Goal: Answer question/provide support: Share knowledge or assist other users

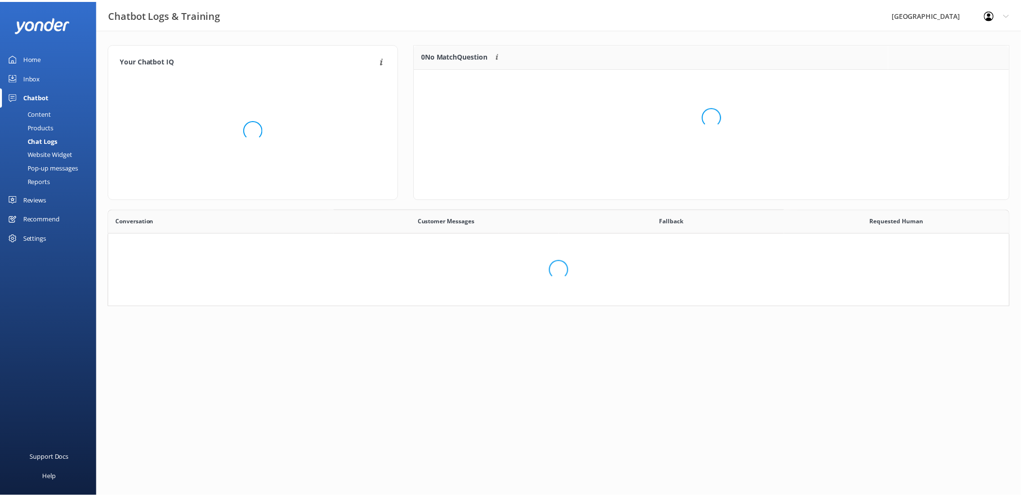
scroll to position [8, 8]
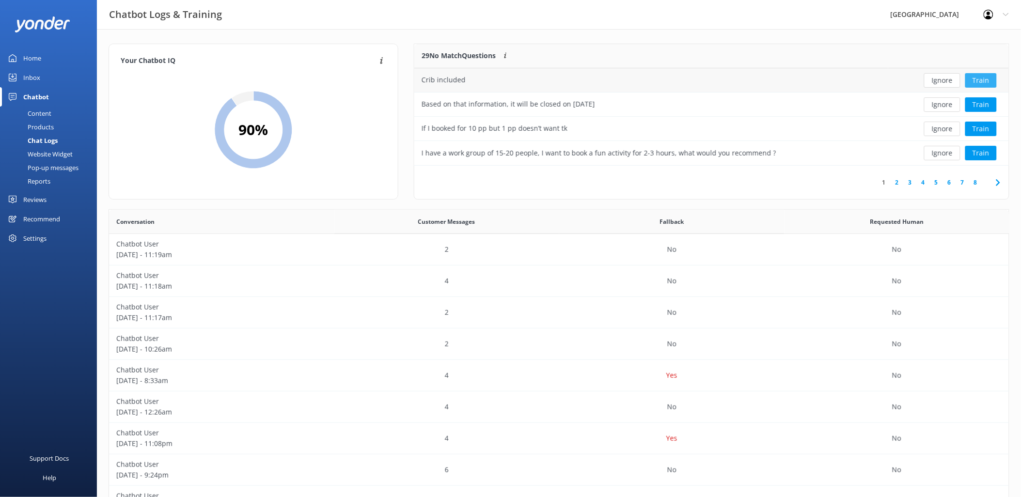
click at [989, 76] on button "Train" at bounding box center [980, 80] width 31 height 15
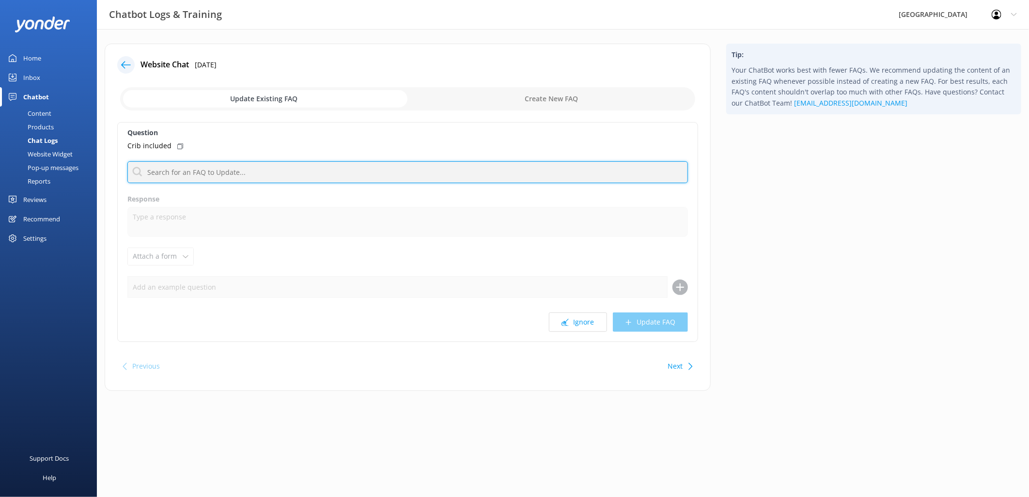
click at [252, 165] on input "text" at bounding box center [407, 172] width 560 height 22
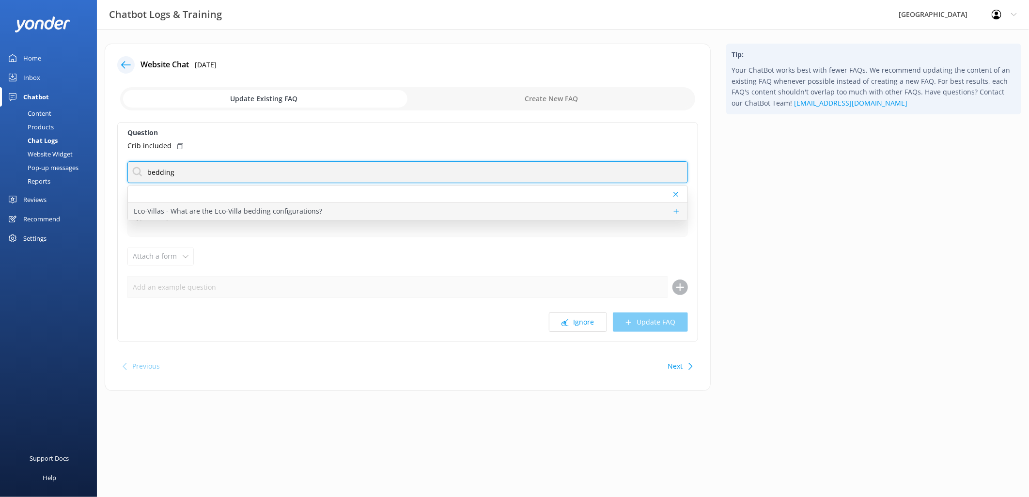
type input "bedding"
click at [289, 212] on p "Eco-Villas - What are the Eco-Villa bedding configurations?" at bounding box center [228, 211] width 188 height 11
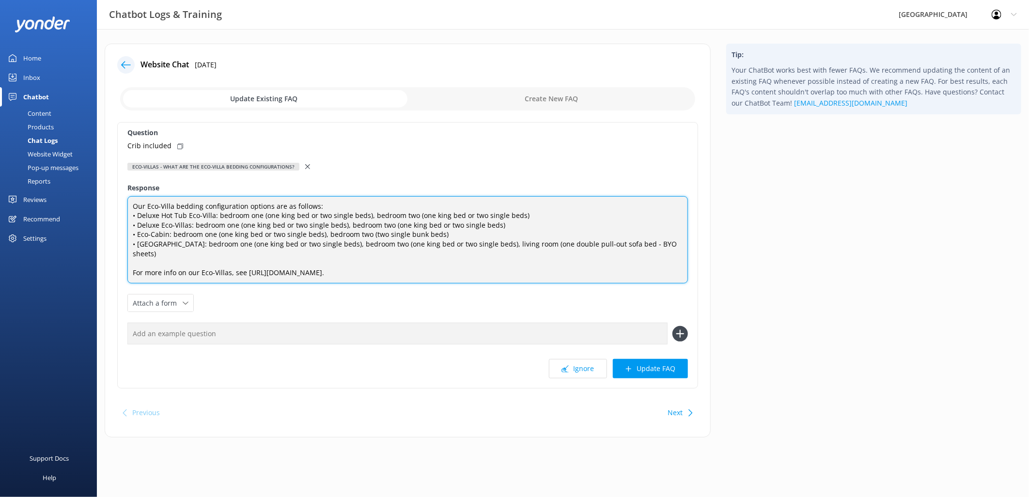
click at [181, 254] on textarea "Our Eco-Villa bedding configuration options are as follows: • Deluxe Hot Tub Ec…" at bounding box center [407, 240] width 560 height 88
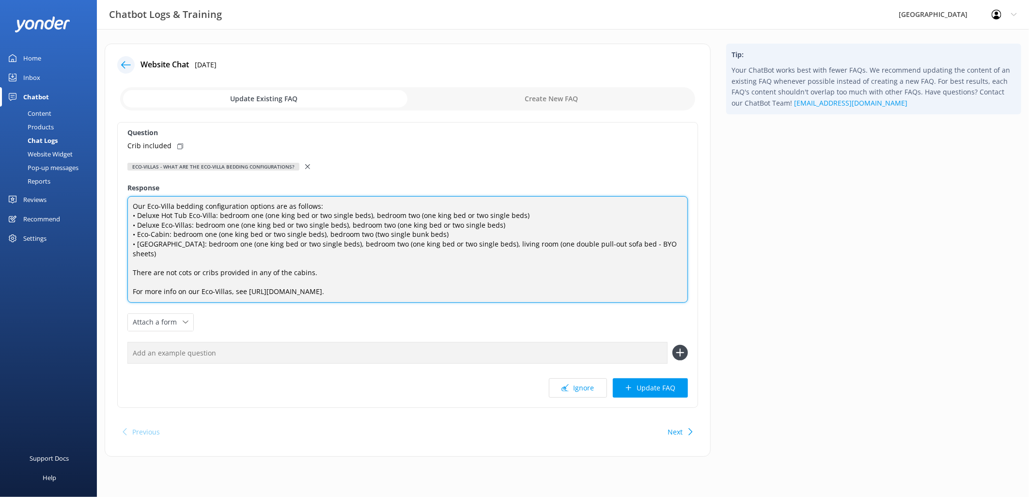
click at [303, 275] on textarea "Our Eco-Villa bedding configuration options are as follows: • Deluxe Hot Tub Ec…" at bounding box center [407, 249] width 560 height 107
type textarea "Our Eco-Villa bedding configuration options are as follows: • Deluxe Hot Tub Ec…"
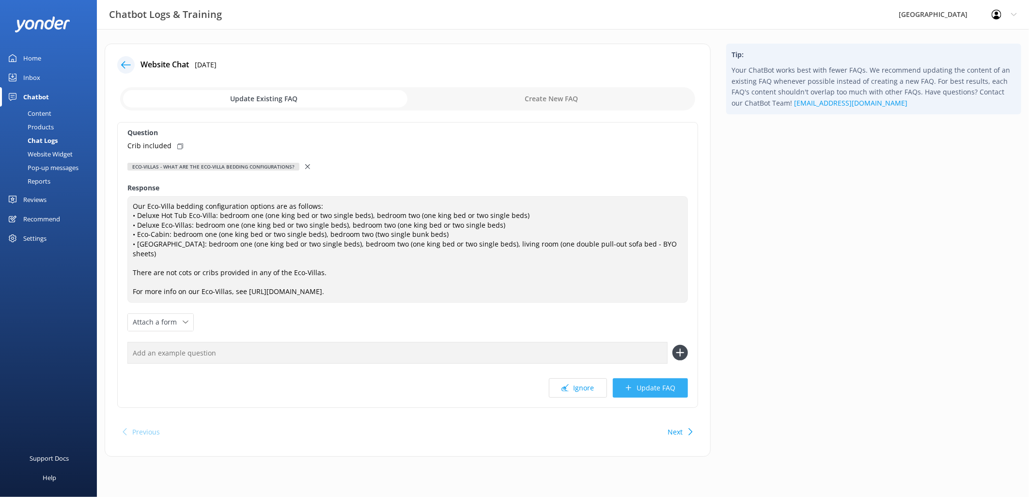
click at [637, 390] on button "Update FAQ" at bounding box center [650, 387] width 75 height 19
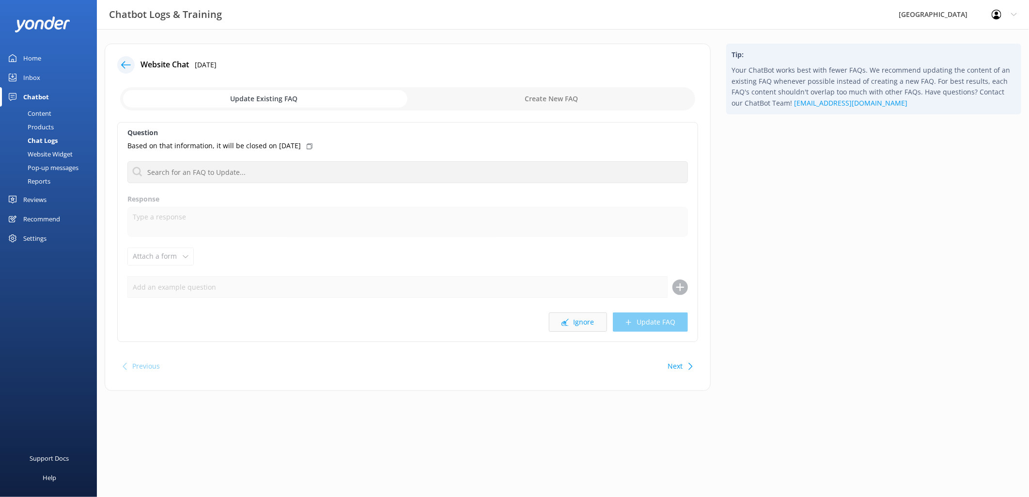
click at [587, 324] on button "Ignore" at bounding box center [578, 321] width 58 height 19
click at [575, 326] on button "Ignore" at bounding box center [578, 321] width 58 height 19
click at [233, 171] on input "text" at bounding box center [407, 172] width 560 height 22
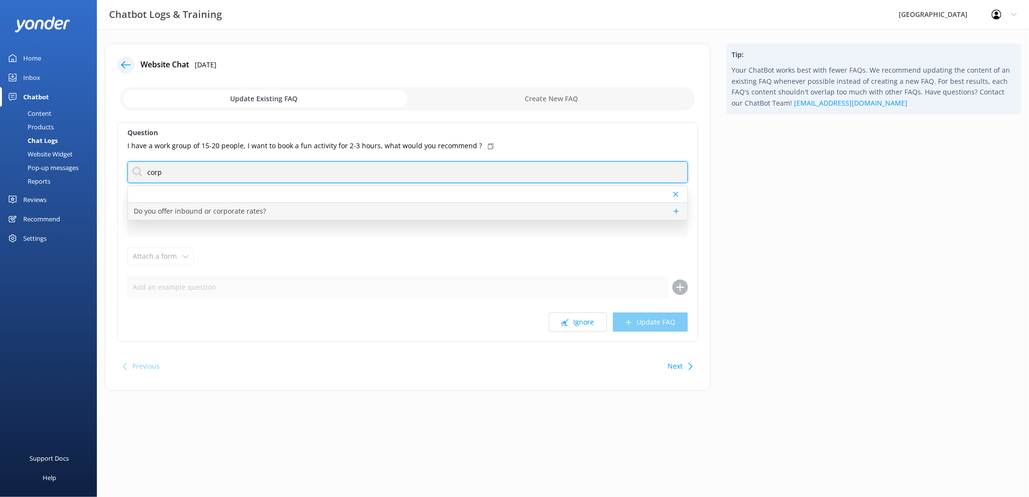
type input "corp"
click at [217, 210] on p "Do you offer inbound or corporate rates?" at bounding box center [200, 211] width 132 height 11
type textarea "[GEOGRAPHIC_DATA] may consider inbound rates for groups of 30+ participants. Pl…"
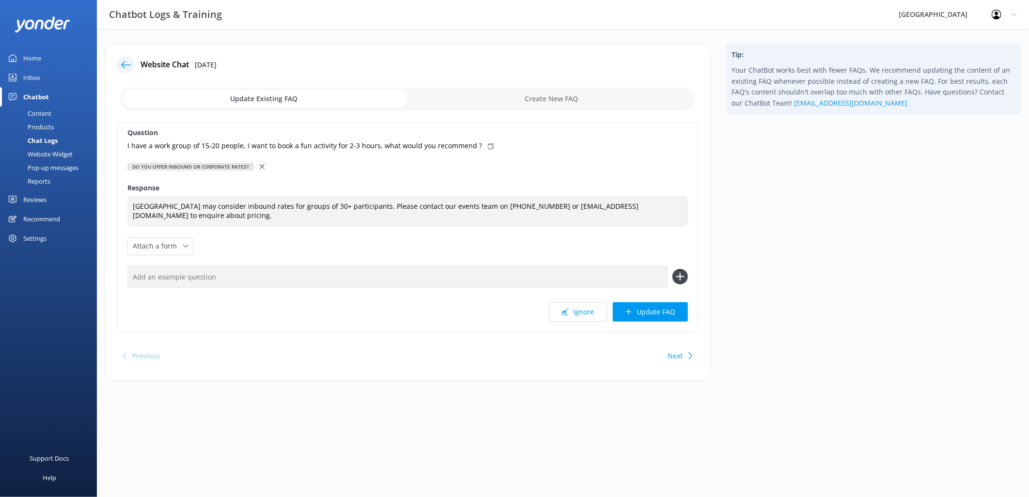
click at [260, 167] on use at bounding box center [262, 166] width 5 height 5
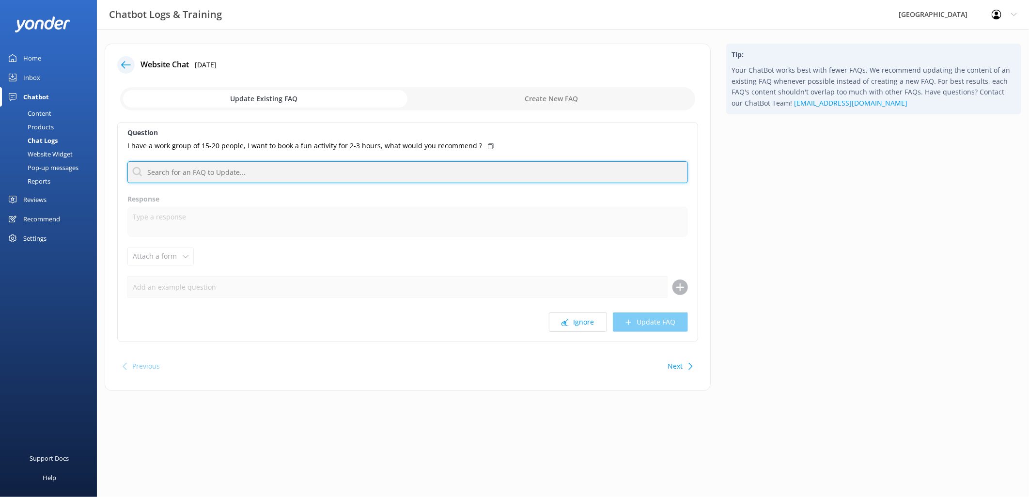
drag, startPoint x: 202, startPoint y: 173, endPoint x: 244, endPoint y: 170, distance: 41.8
click at [202, 173] on input "text" at bounding box center [407, 172] width 560 height 22
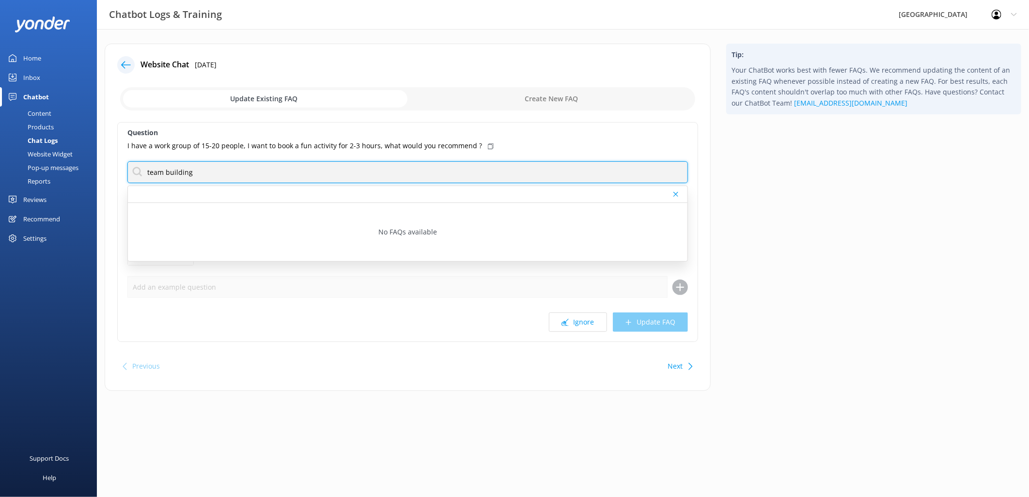
drag, startPoint x: 251, startPoint y: 171, endPoint x: 103, endPoint y: 167, distance: 147.8
click at [105, 168] on div "Website Chat [DATE] Update Existing FAQ Create New FAQ Question I have a work g…" at bounding box center [408, 217] width 606 height 347
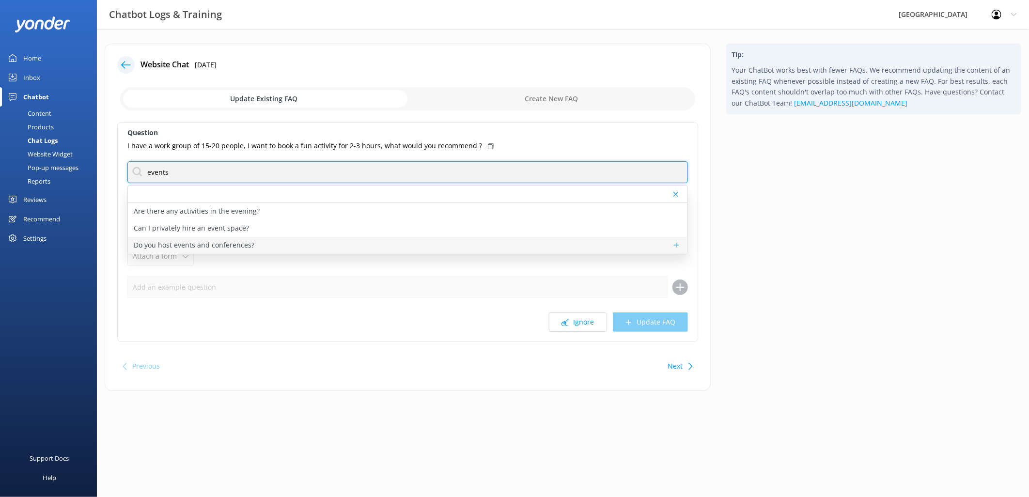
type input "events"
click at [197, 242] on p "Do you host events and conferences?" at bounding box center [194, 245] width 121 height 11
type textarea "[GEOGRAPHIC_DATA] offers some of the most unique team building, corporate team …"
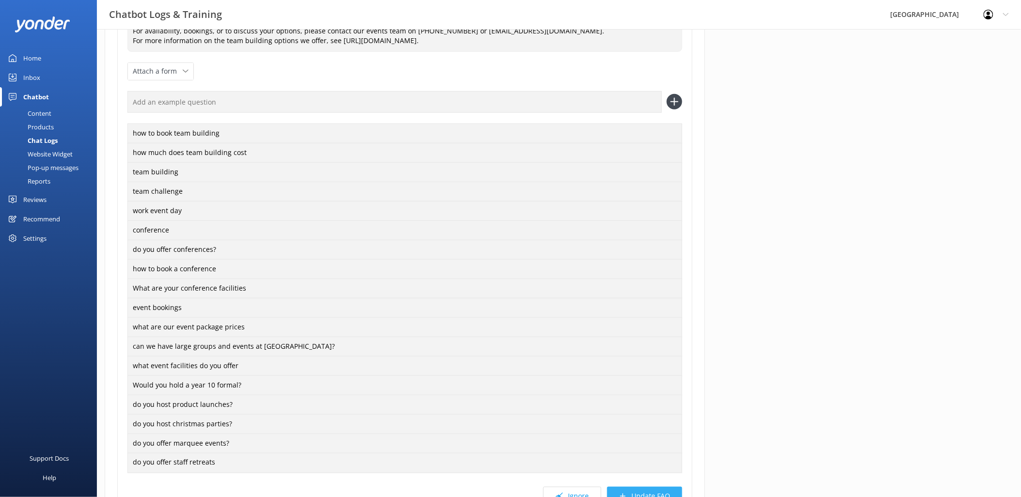
scroll to position [300, 0]
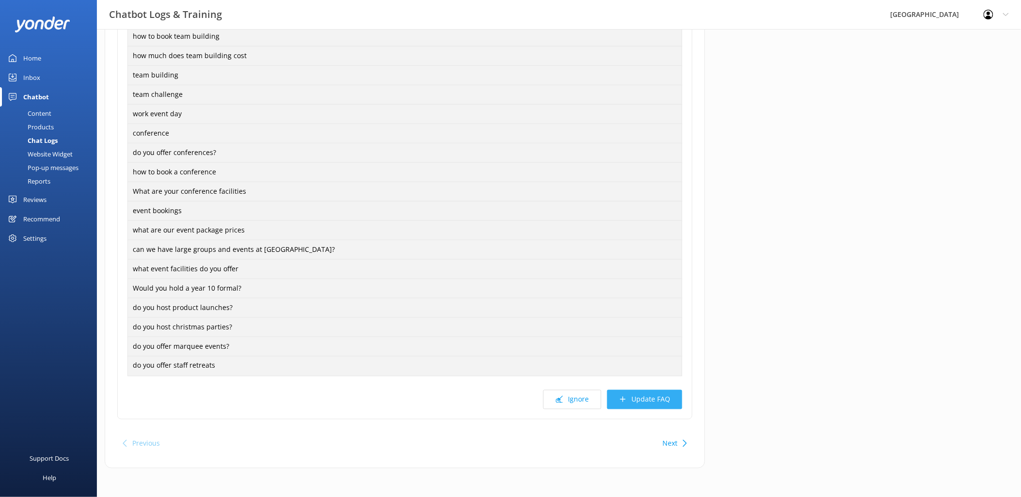
click at [652, 400] on button "Update FAQ" at bounding box center [644, 399] width 75 height 19
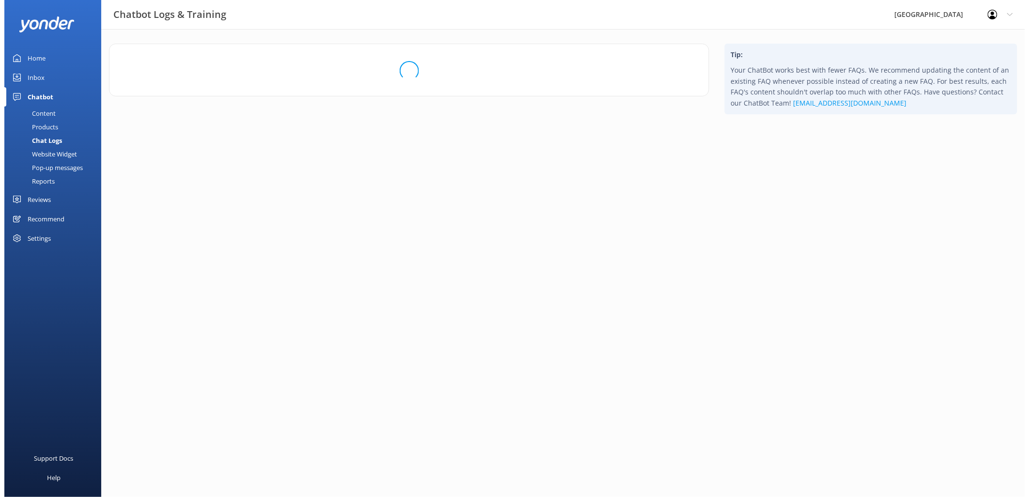
scroll to position [0, 0]
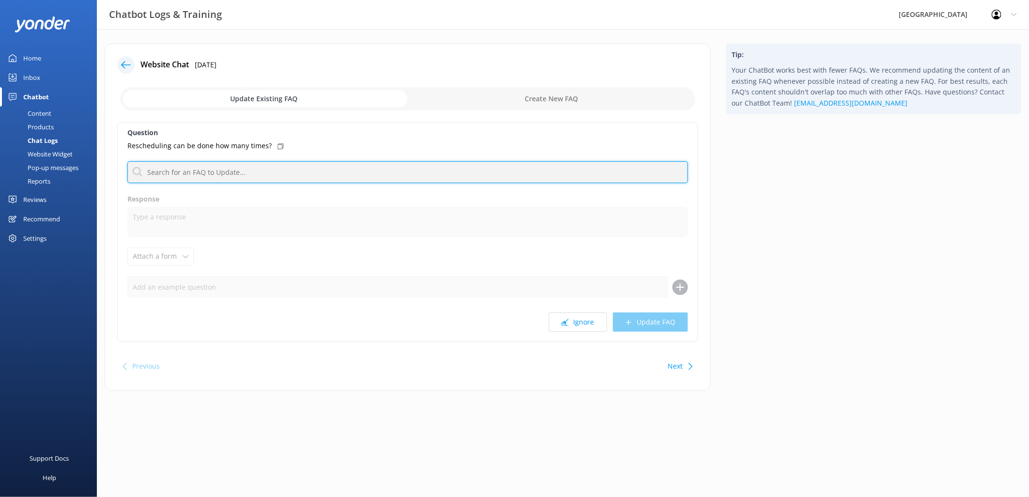
click at [241, 171] on input "text" at bounding box center [407, 172] width 560 height 22
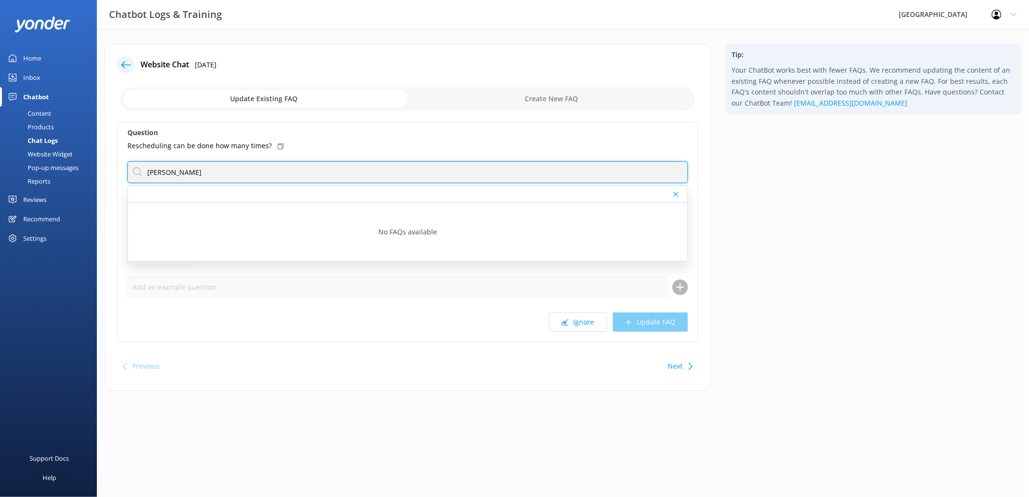
drag, startPoint x: 241, startPoint y: 165, endPoint x: 39, endPoint y: 168, distance: 201.5
click at [39, 168] on div "Chatbot Logs & Training [GEOGRAPHIC_DATA] Profile Settings Logout Home Inbox Ch…" at bounding box center [514, 224] width 1029 height 391
drag, startPoint x: 23, startPoint y: 174, endPoint x: 6, endPoint y: 175, distance: 17.0
click at [6, 175] on div "Chatbot Logs & Training [GEOGRAPHIC_DATA] Profile Settings Logout Home Inbox Ch…" at bounding box center [514, 224] width 1029 height 391
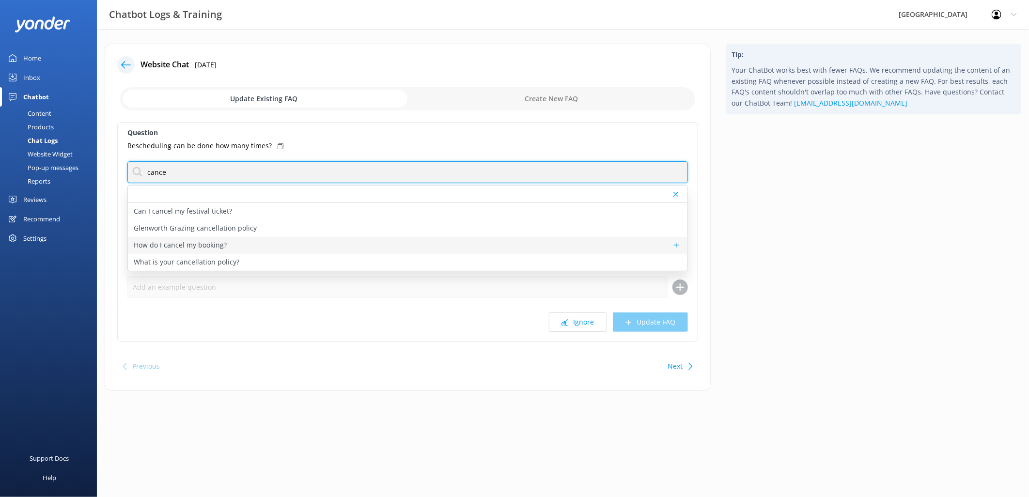
type input "cance"
click at [225, 248] on p "How do I cancel my booking?" at bounding box center [180, 245] width 93 height 11
type textarea "To cancel your booking, please call our office on [PHONE_NUMBER] and have your …"
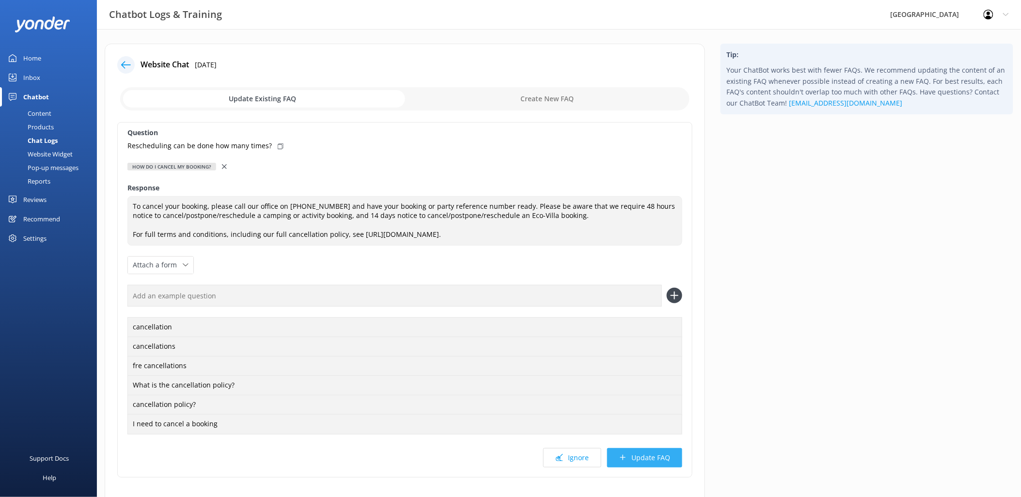
click at [664, 459] on button "Update FAQ" at bounding box center [644, 457] width 75 height 19
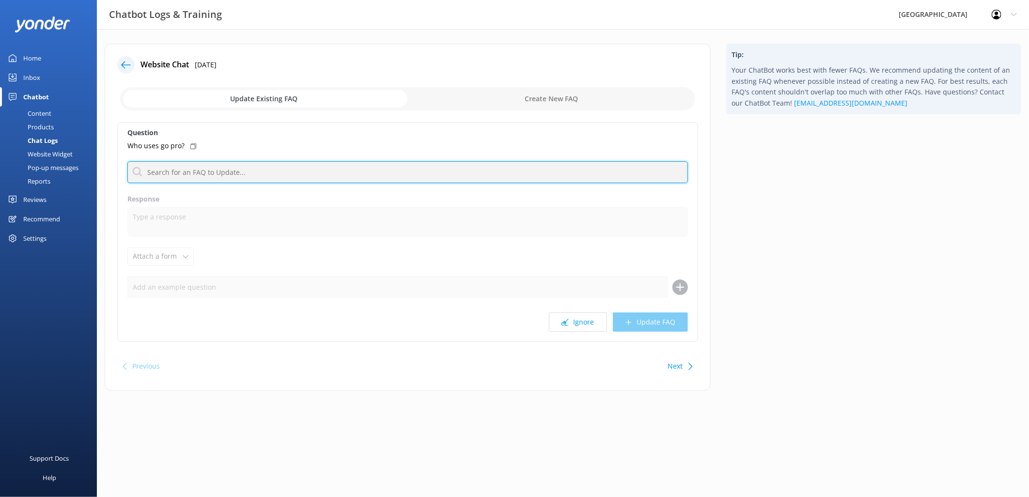
click at [182, 171] on input "text" at bounding box center [407, 172] width 560 height 22
drag, startPoint x: 200, startPoint y: 171, endPoint x: 67, endPoint y: 183, distance: 133.2
click at [67, 183] on div "Chatbot Logs & Training [GEOGRAPHIC_DATA] Profile Settings Logout Home Inbox Ch…" at bounding box center [514, 224] width 1029 height 391
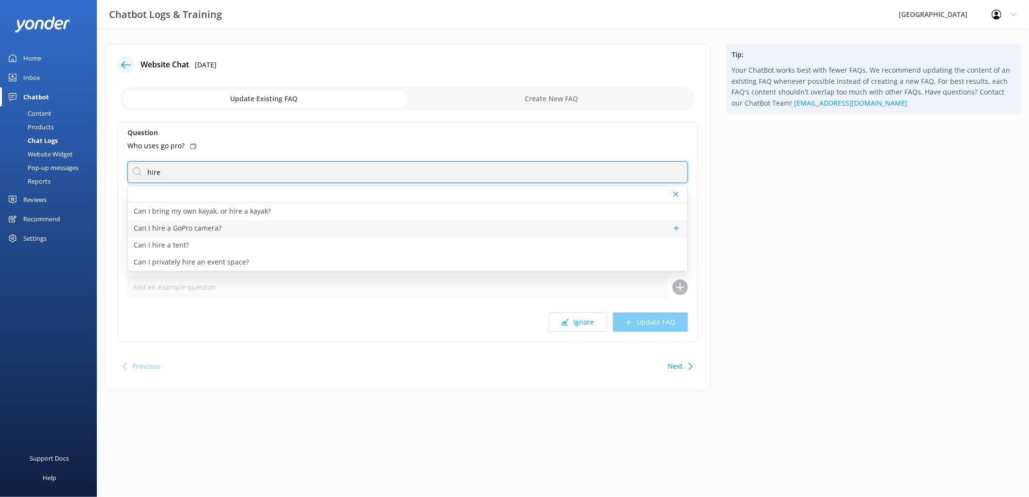
type input "hire"
click at [212, 225] on p "Can I hire a GoPro camera?" at bounding box center [178, 228] width 88 height 11
type textarea "GoPro hire is available for quad biking at $28^ per GoPro. You will be given th…"
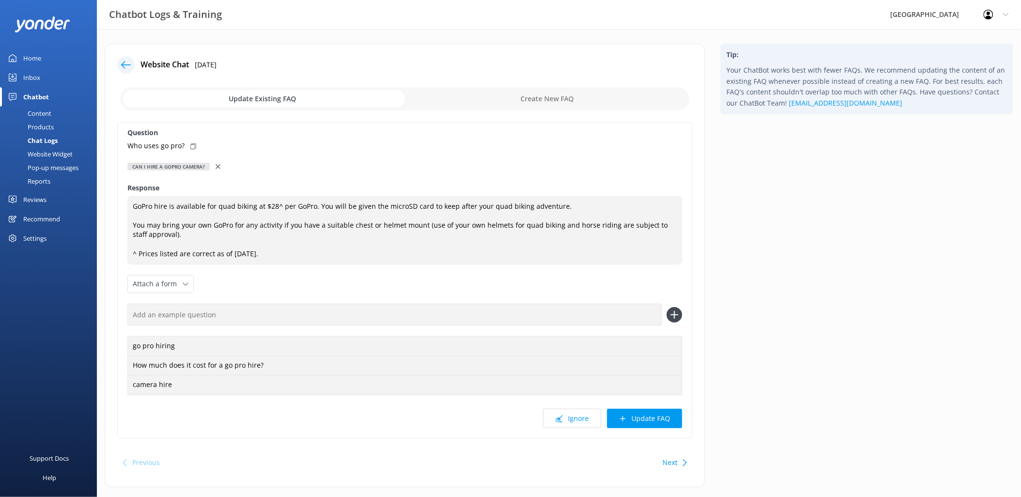
click at [648, 416] on button "Update FAQ" at bounding box center [644, 418] width 75 height 19
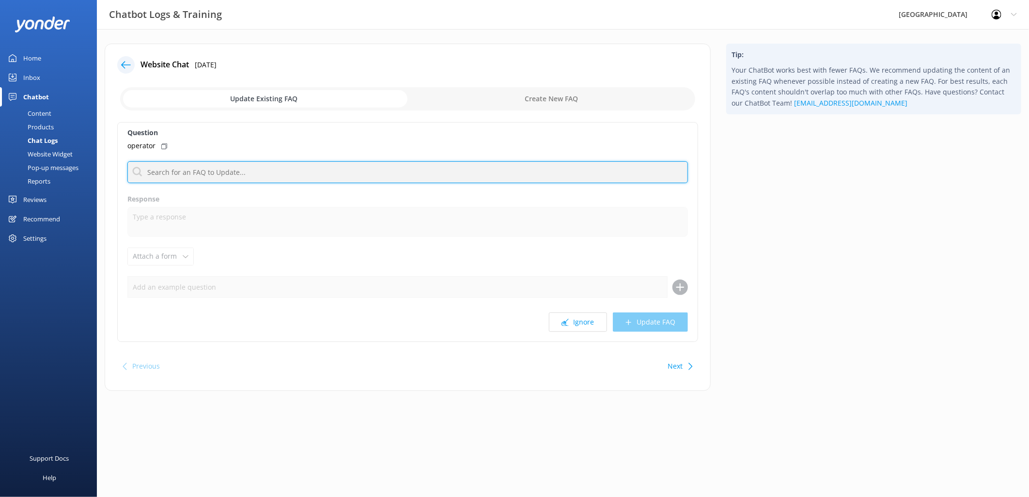
click at [186, 165] on input "text" at bounding box center [407, 172] width 560 height 22
drag, startPoint x: 161, startPoint y: 170, endPoint x: 74, endPoint y: 165, distance: 87.8
click at [74, 165] on div "Chatbot Logs & Training [GEOGRAPHIC_DATA] Profile Settings Logout Home Inbox Ch…" at bounding box center [514, 224] width 1029 height 391
type input "r"
type input "human"
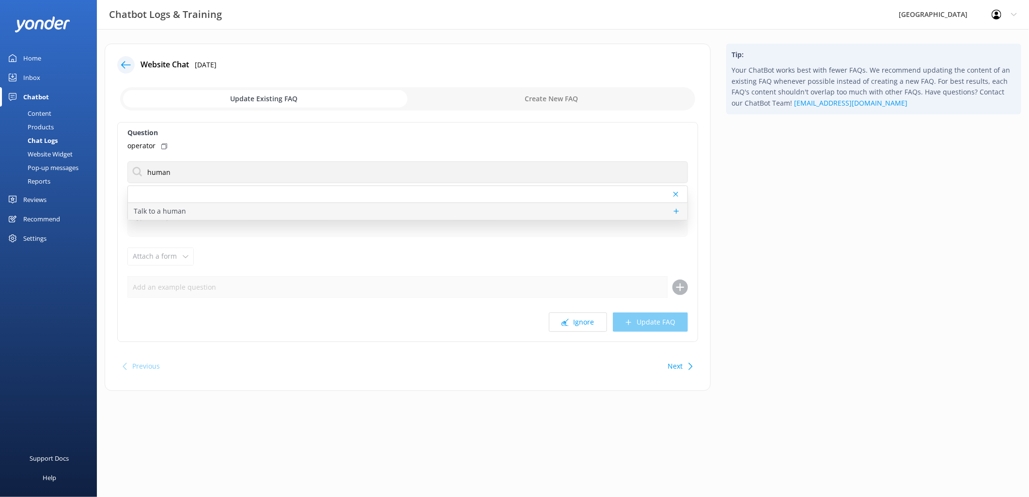
click at [177, 212] on p "Talk to a human" at bounding box center [160, 211] width 52 height 11
type textarea "If you’d like to speak to a person on the Glenworth Valley team, please call [P…"
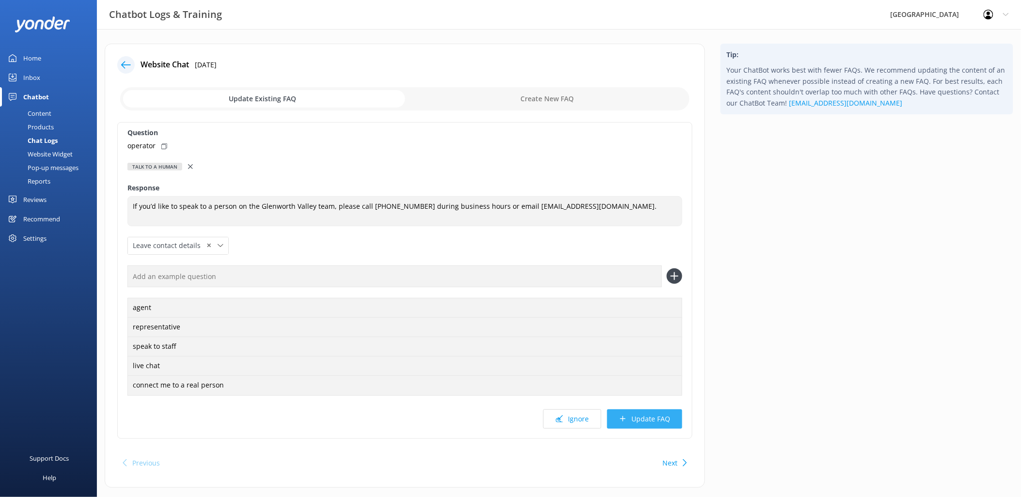
click at [639, 419] on button "Update FAQ" at bounding box center [644, 418] width 75 height 19
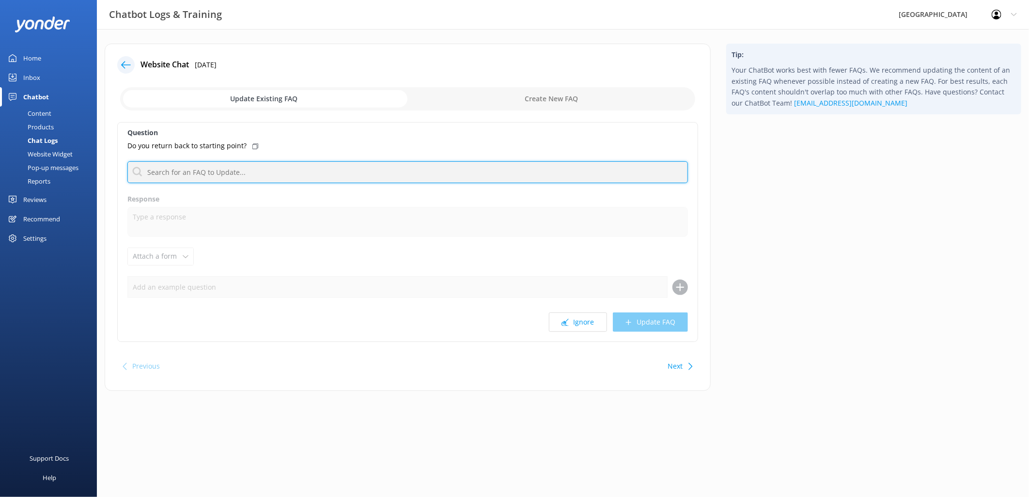
click at [235, 172] on input "text" at bounding box center [407, 172] width 560 height 22
click at [581, 325] on button "Ignore" at bounding box center [578, 321] width 58 height 19
click at [175, 180] on input "text" at bounding box center [407, 172] width 560 height 22
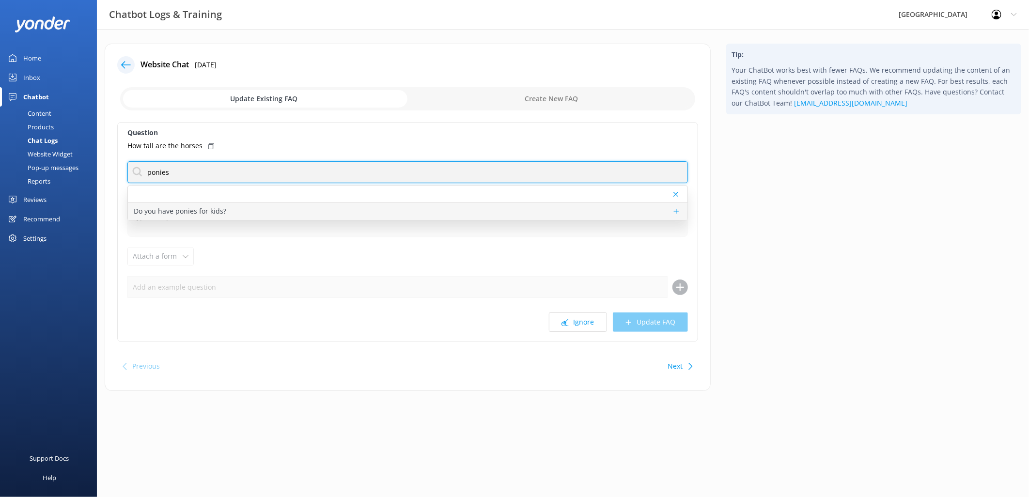
type input "ponies"
click at [225, 212] on div "Do you have ponies for kids?" at bounding box center [407, 211] width 559 height 17
type textarea "Glenworth Valley uses horses of various sizes for our horse riding activities, …"
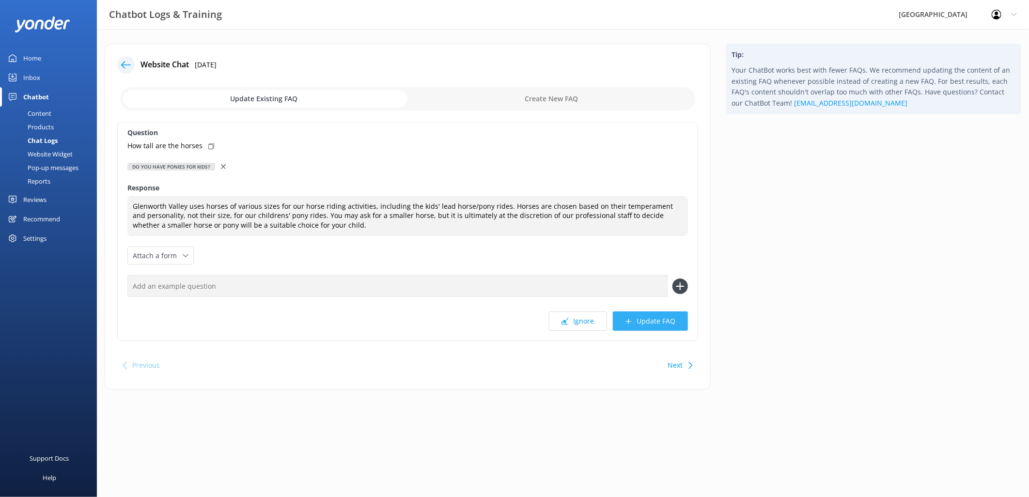
click at [658, 324] on button "Update FAQ" at bounding box center [650, 320] width 75 height 19
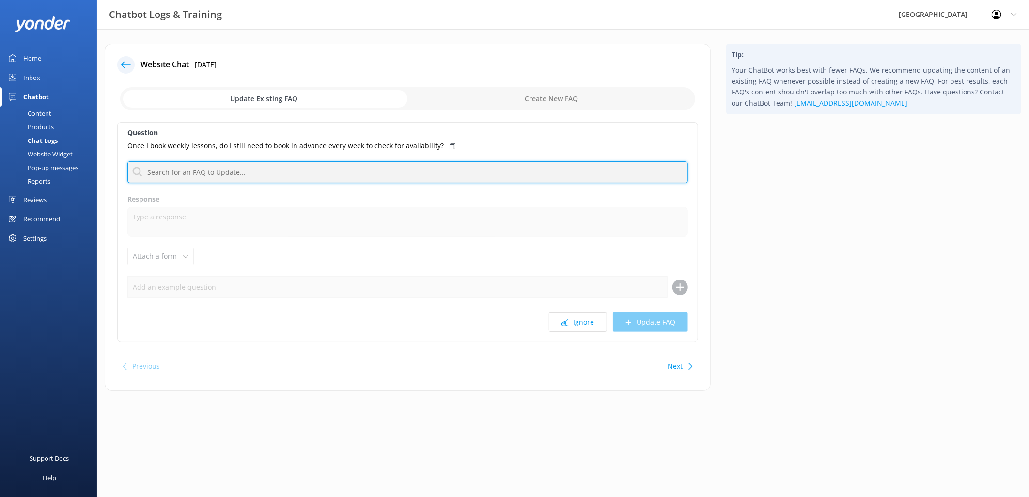
click at [209, 176] on input "text" at bounding box center [407, 172] width 560 height 22
drag, startPoint x: 230, startPoint y: 171, endPoint x: 107, endPoint y: 175, distance: 122.6
click at [107, 175] on div "Website Chat [DATE] Update Existing FAQ Create New FAQ Question Once I book wee…" at bounding box center [408, 217] width 606 height 347
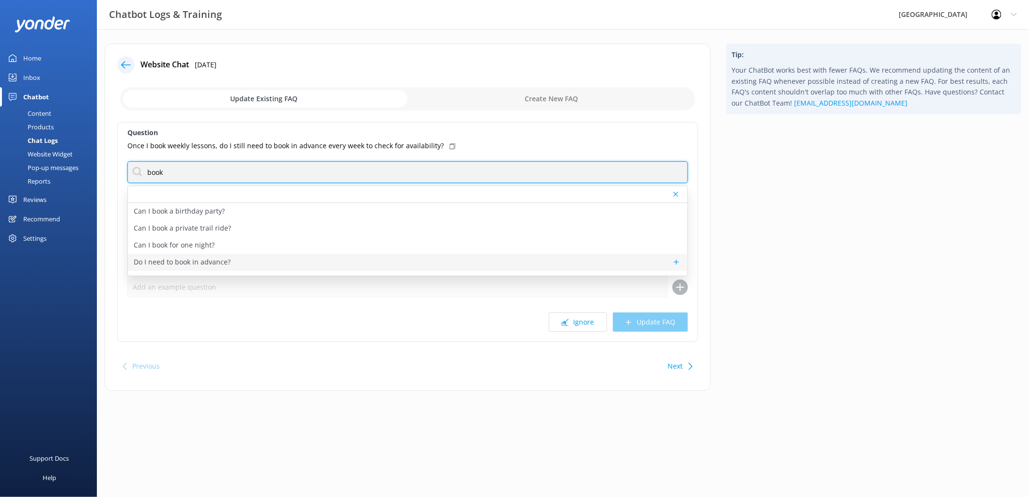
type input "book"
click at [191, 265] on p "Do I need to book in advance?" at bounding box center [182, 262] width 97 height 11
type textarea "To ensure you don't miss out, we do highly recommend pre-booking all activities…"
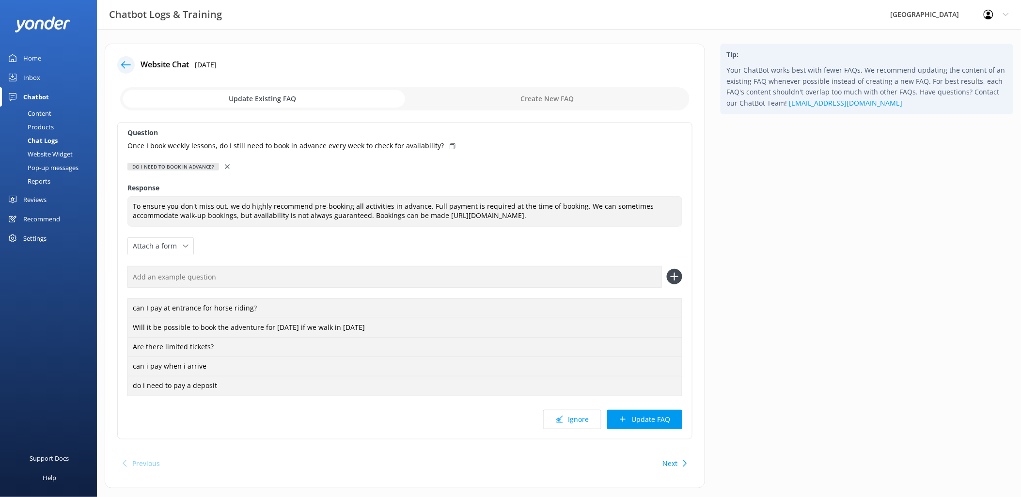
click at [650, 419] on button "Update FAQ" at bounding box center [644, 419] width 75 height 19
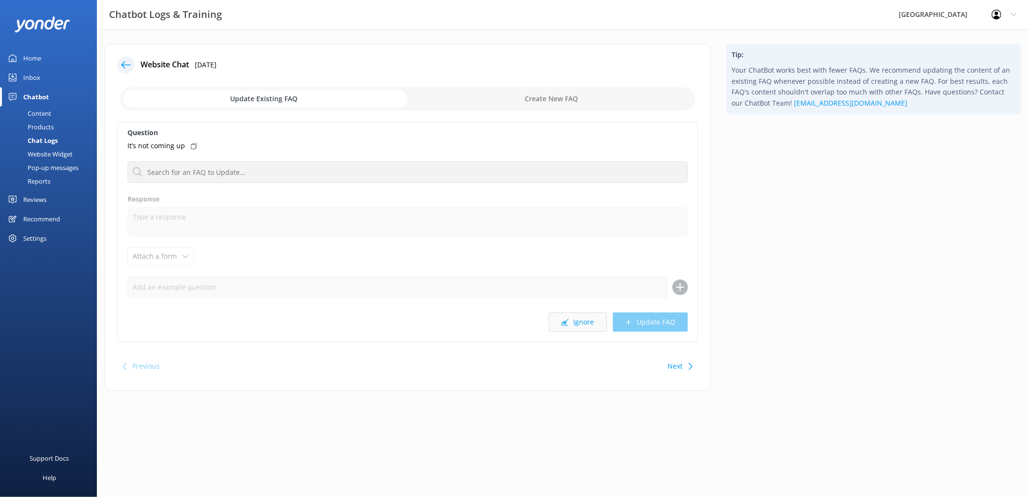
click at [589, 323] on button "Ignore" at bounding box center [578, 321] width 58 height 19
click at [185, 173] on input "text" at bounding box center [407, 172] width 560 height 22
click at [83, 178] on div "Chatbot Logs & Training [GEOGRAPHIC_DATA] Profile Settings Logout Home Inbox Ch…" at bounding box center [514, 224] width 1029 height 391
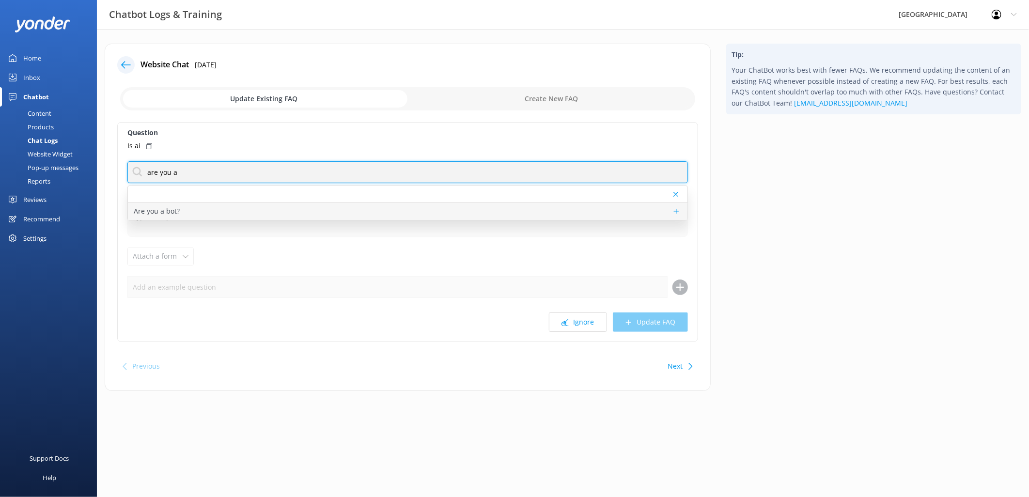
type input "are you a"
click at [165, 212] on p "Are you a bot?" at bounding box center [157, 211] width 46 height 11
type textarea "Yes, I am a bot. I use ChatGPT technology to answer questions based on a databa…"
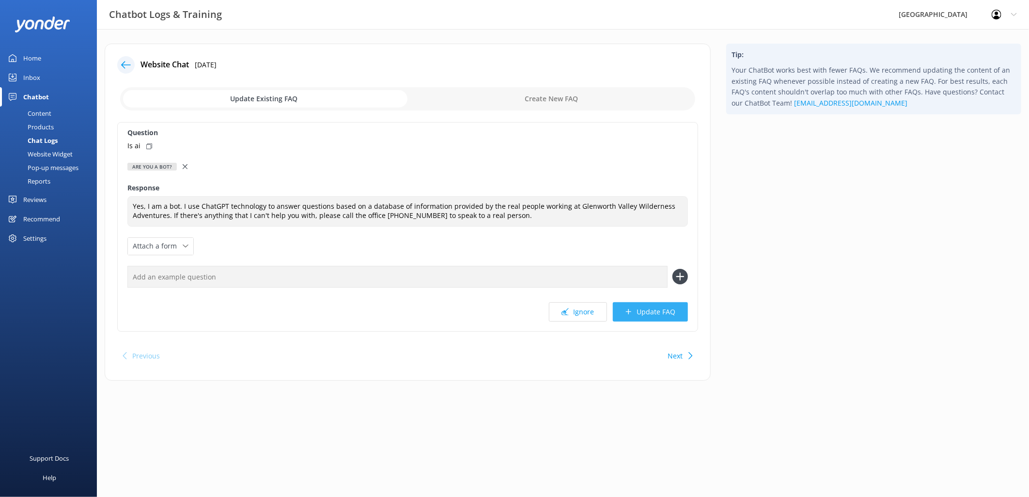
click at [648, 312] on button "Update FAQ" at bounding box center [650, 311] width 75 height 19
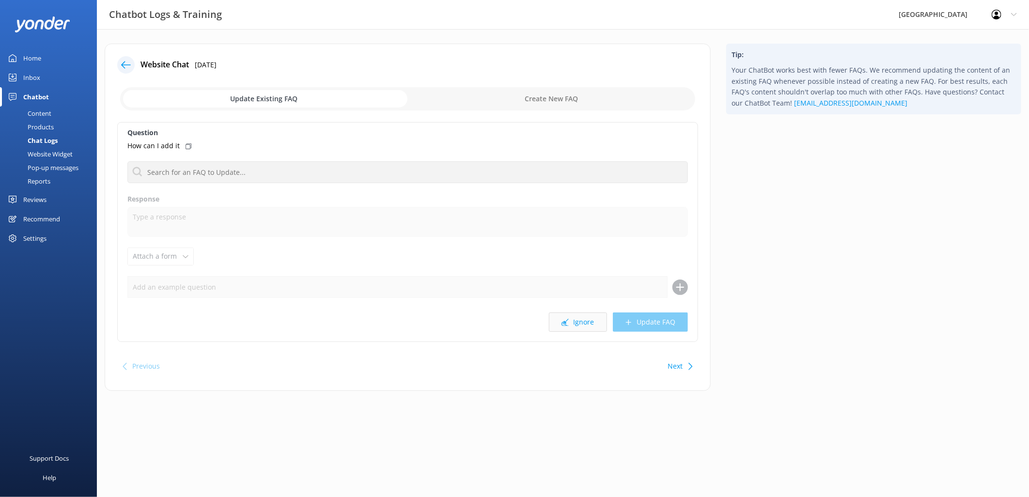
click at [574, 320] on button "Ignore" at bounding box center [578, 321] width 58 height 19
click at [578, 321] on button "Ignore" at bounding box center [578, 321] width 58 height 19
click at [226, 167] on input "text" at bounding box center [407, 172] width 560 height 22
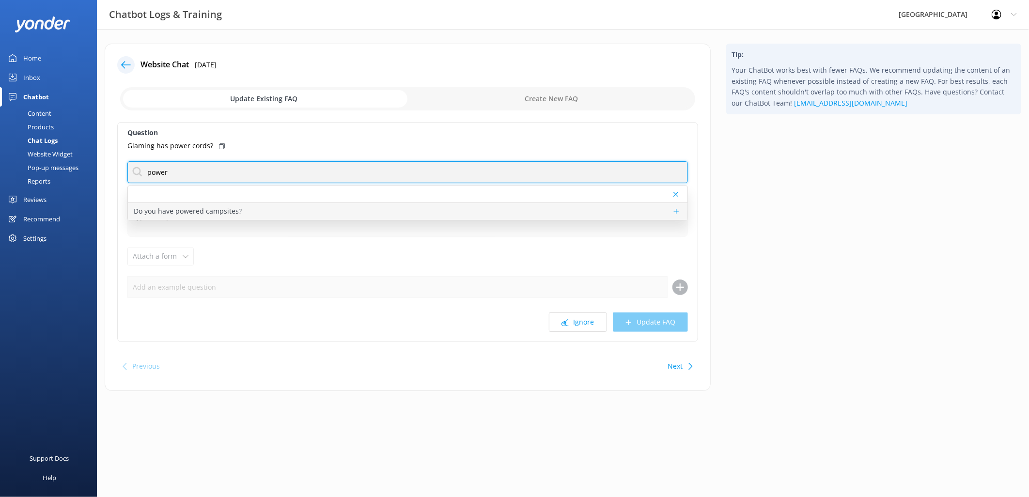
type input "power"
click at [199, 215] on p "Do you have powered campsites?" at bounding box center [188, 211] width 108 height 11
type textarea "[GEOGRAPHIC_DATA] currently offers unpowered campsites. Construction of powered…"
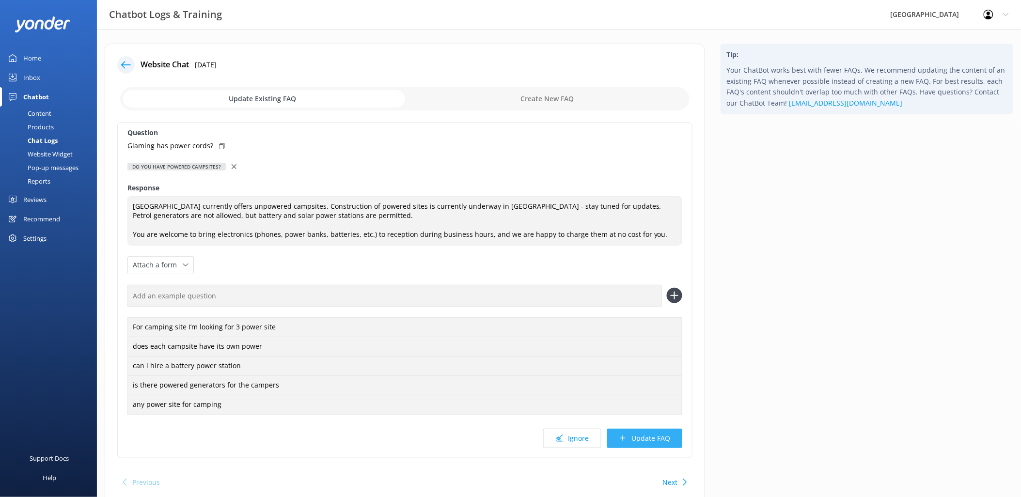
click at [637, 435] on button "Update FAQ" at bounding box center [644, 438] width 75 height 19
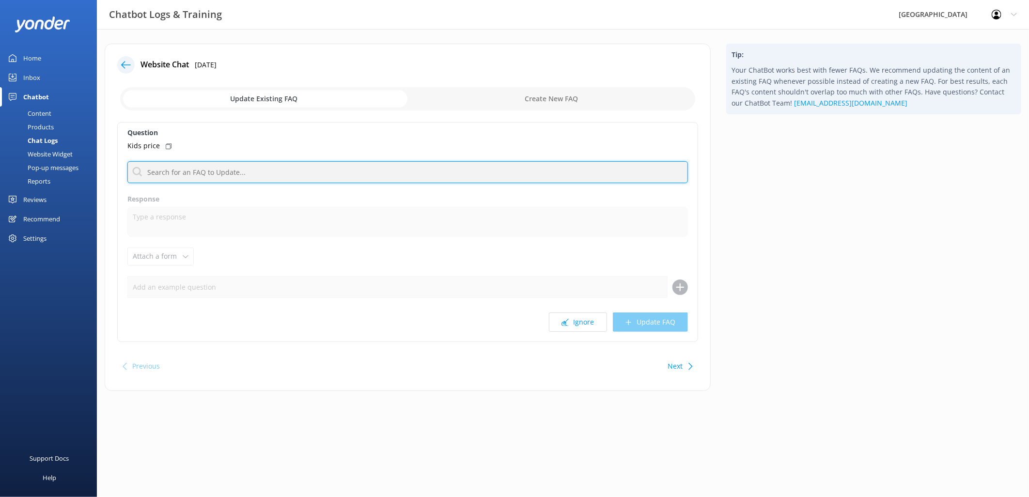
click at [230, 165] on input "text" at bounding box center [407, 172] width 560 height 22
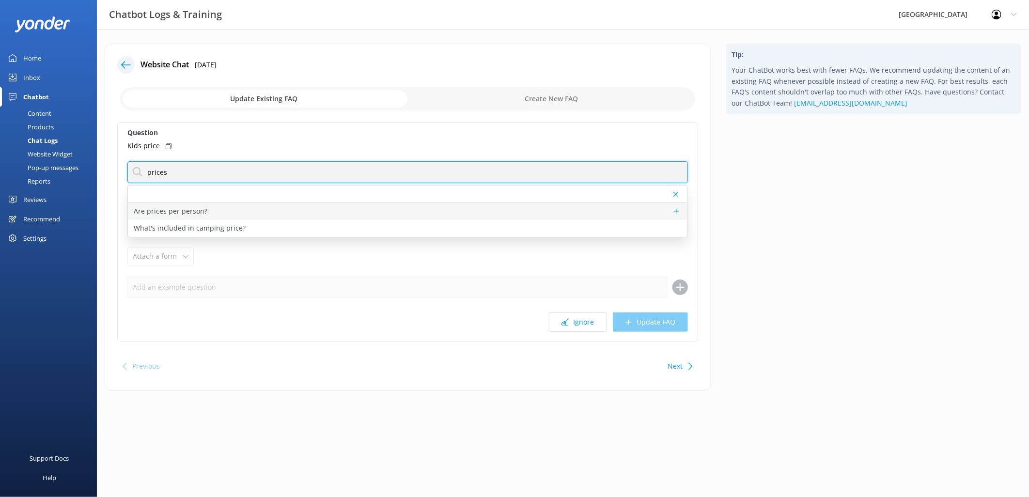
type input "prices"
click at [195, 210] on p "Are prices per person?" at bounding box center [171, 211] width 74 height 11
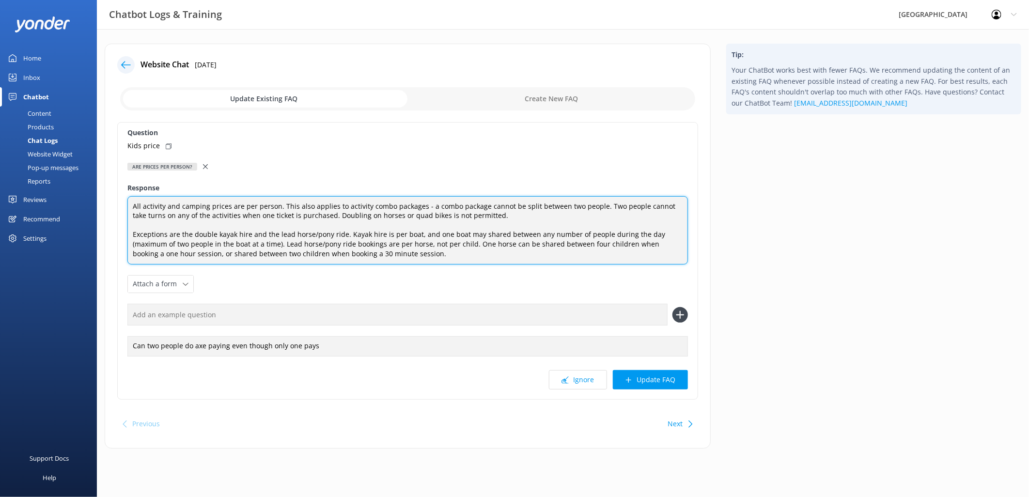
click at [413, 254] on textarea "All activity and camping prices are per person. This also applies to activity c…" at bounding box center [407, 230] width 560 height 69
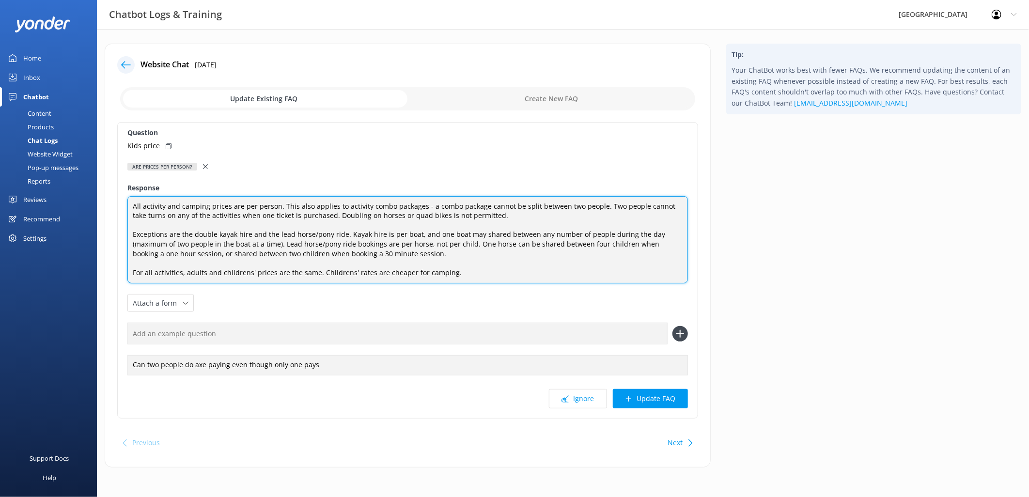
click at [203, 270] on textarea "All activity and camping prices are per person. This also applies to activity c…" at bounding box center [407, 240] width 560 height 88
click at [243, 272] on textarea "All activity and camping prices are per person. This also applies to activity c…" at bounding box center [407, 240] width 560 height 88
click at [235, 272] on textarea "All activity and camping prices are per person. This also applies to activity c…" at bounding box center [407, 240] width 560 height 88
click at [308, 268] on textarea "All activity and camping prices are per person. This also applies to activity c…" at bounding box center [407, 240] width 560 height 88
type textarea "All activity and camping prices are per person. This also applies to activity c…"
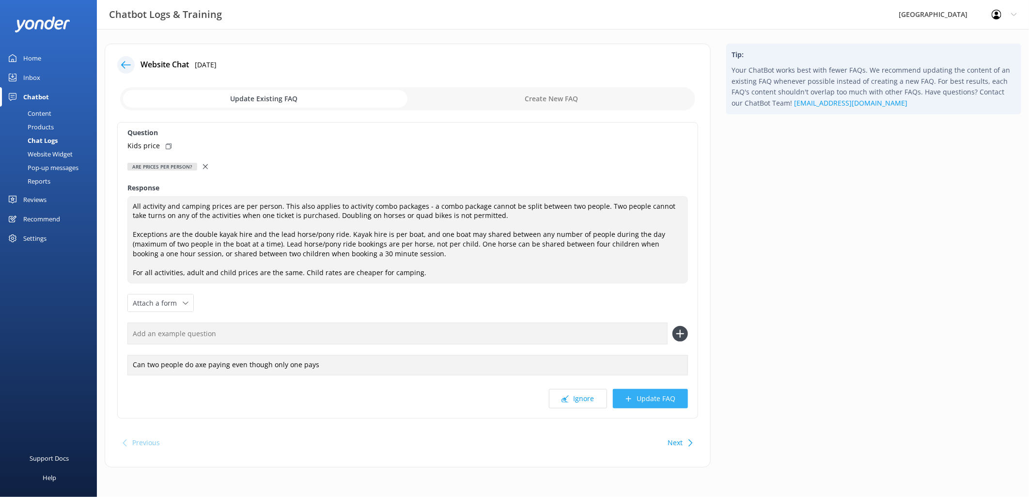
click at [654, 401] on button "Update FAQ" at bounding box center [650, 398] width 75 height 19
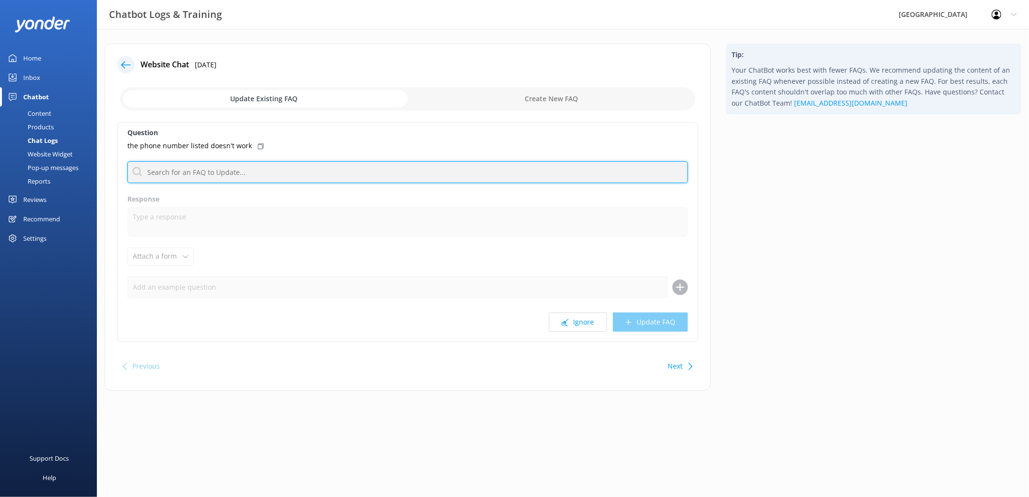
click at [223, 168] on input "text" at bounding box center [407, 172] width 560 height 22
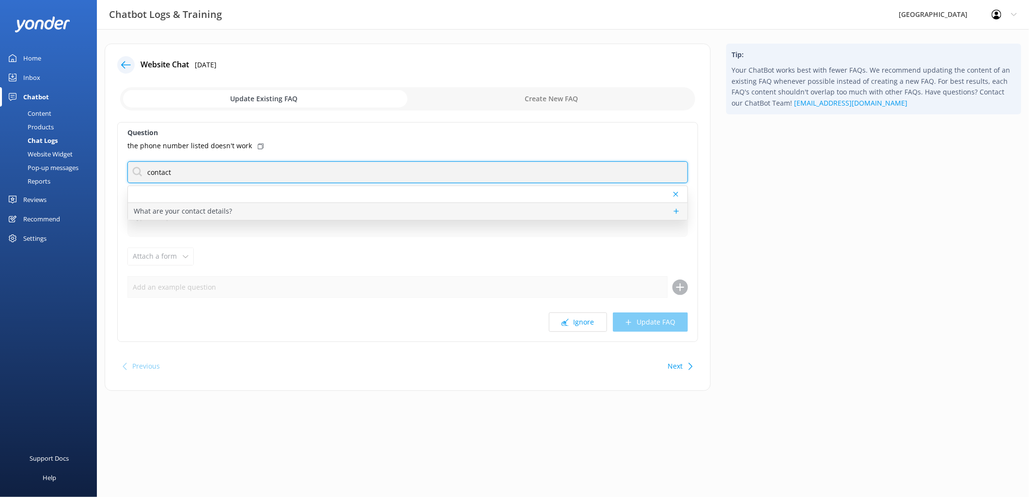
type input "contact"
click at [213, 214] on p "What are your contact details?" at bounding box center [183, 211] width 98 height 11
type textarea "[GEOGRAPHIC_DATA] can be contacted by phone on [PHONE_NUMBER] or by email at [E…"
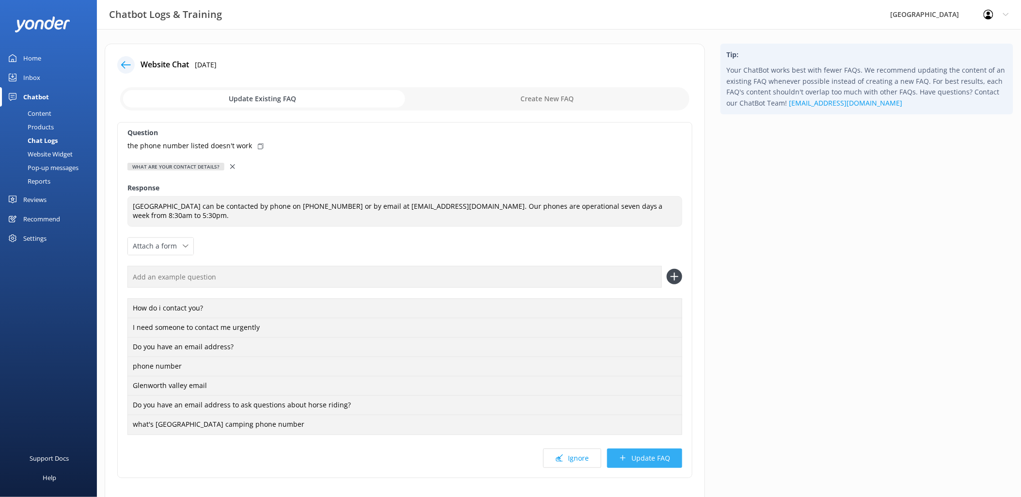
click at [646, 461] on button "Update FAQ" at bounding box center [644, 458] width 75 height 19
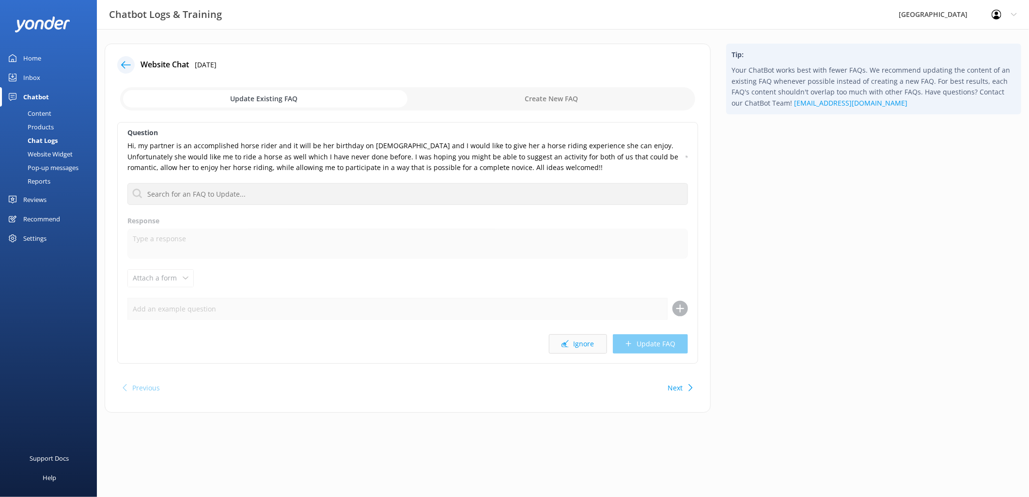
click at [587, 344] on button "Ignore" at bounding box center [578, 343] width 58 height 19
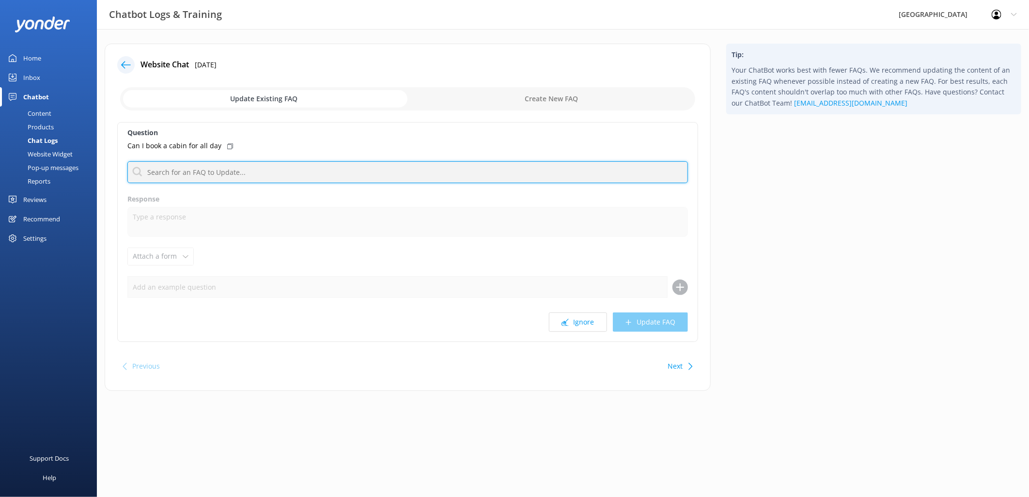
click at [219, 174] on input "text" at bounding box center [407, 172] width 560 height 22
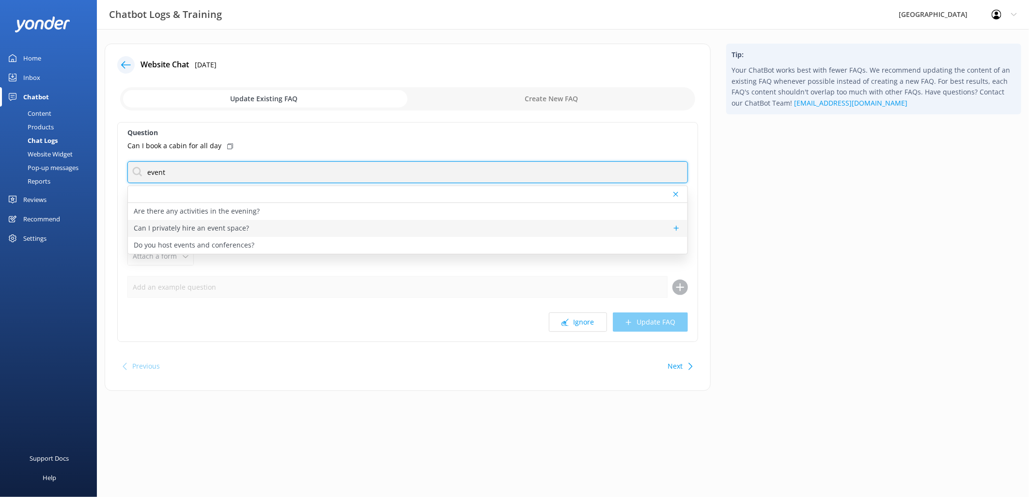
type input "event"
click at [212, 230] on p "Can I privately hire an event space?" at bounding box center [191, 228] width 115 height 11
type textarea "For venue hire enquiries, including the [GEOGRAPHIC_DATA], [GEOGRAPHIC_DATA], o…"
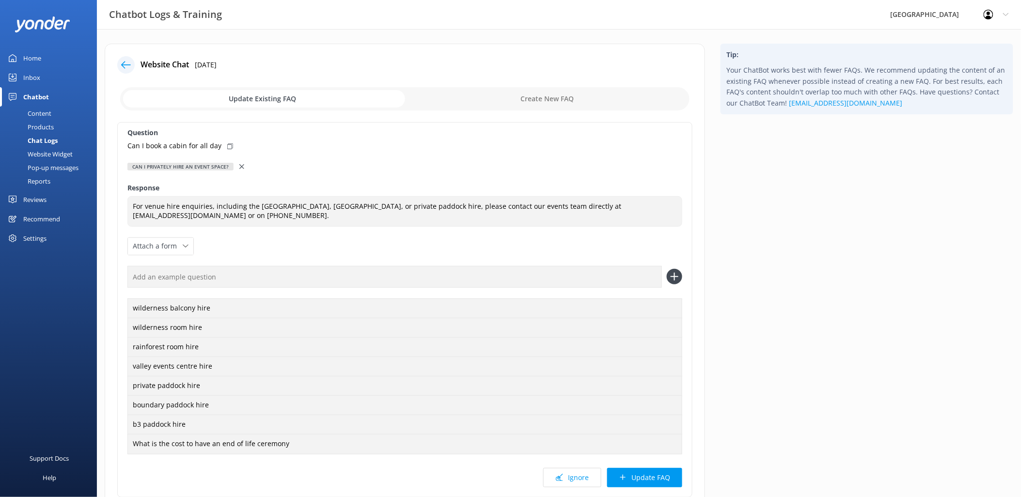
click at [239, 164] on icon at bounding box center [241, 166] width 5 height 5
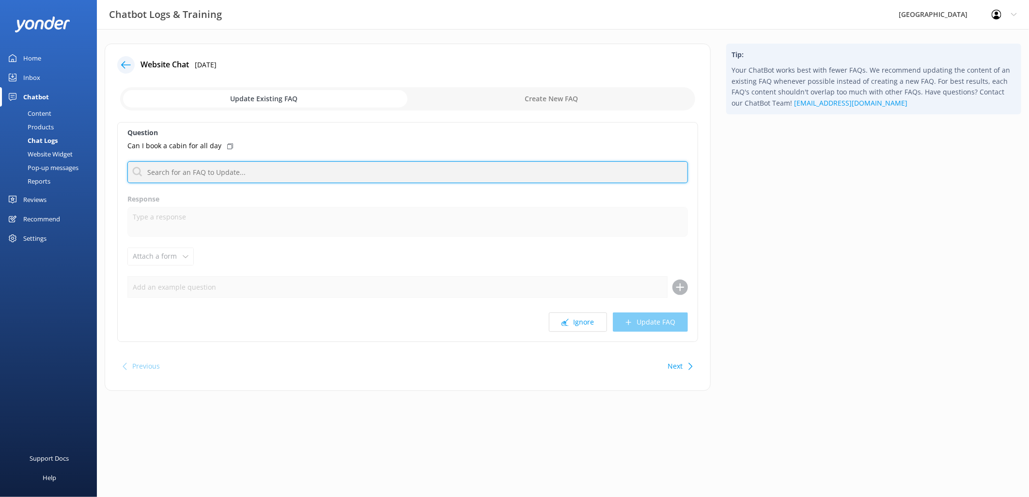
click at [264, 175] on input "text" at bounding box center [407, 172] width 560 height 22
type input "pass"
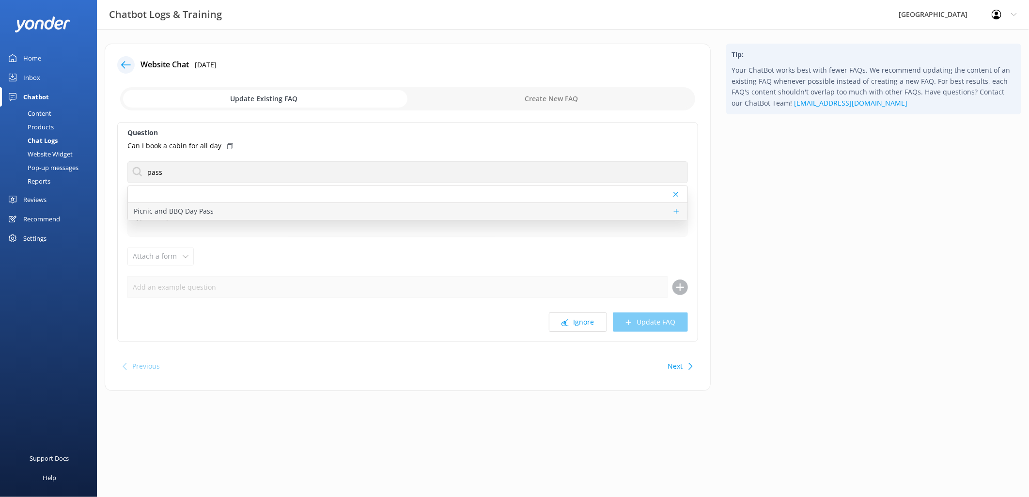
click at [226, 211] on div "Picnic and BBQ Day Pass" at bounding box center [407, 211] width 559 height 17
type textarea "Lor ipsumd sit ametconse adipi eli $55^ sed doeius tem incid utlabo et dol magn…"
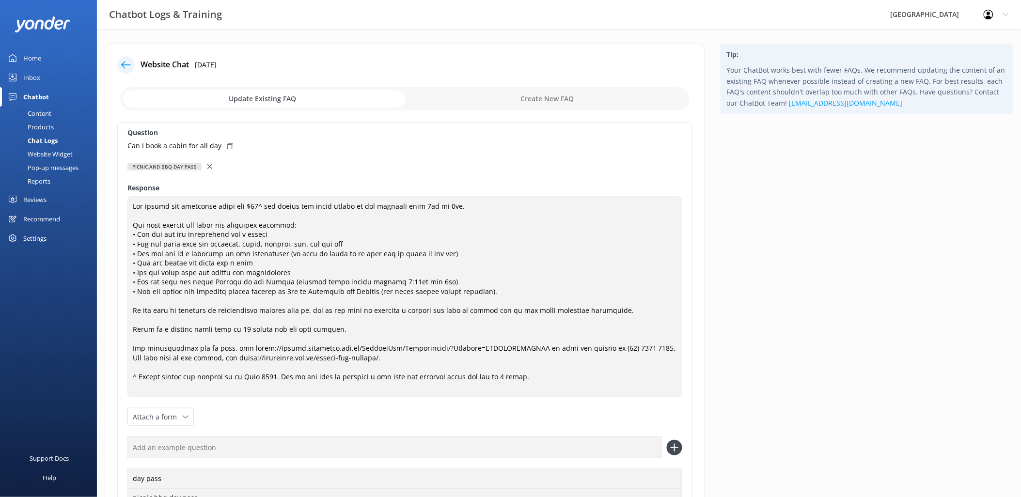
click at [209, 166] on use at bounding box center [209, 166] width 5 height 5
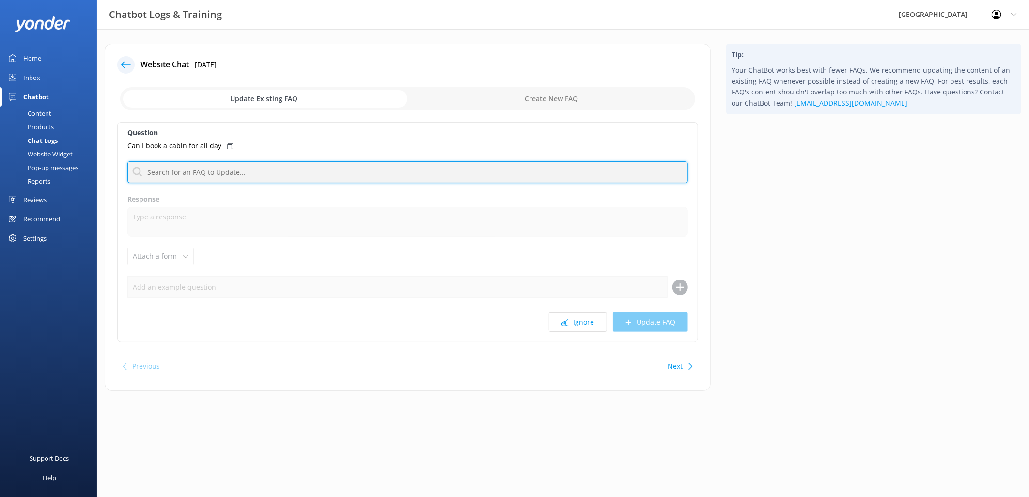
click at [202, 170] on input "text" at bounding box center [407, 172] width 560 height 22
click at [535, 102] on input "checkbox" at bounding box center [407, 98] width 575 height 23
checkbox input "true"
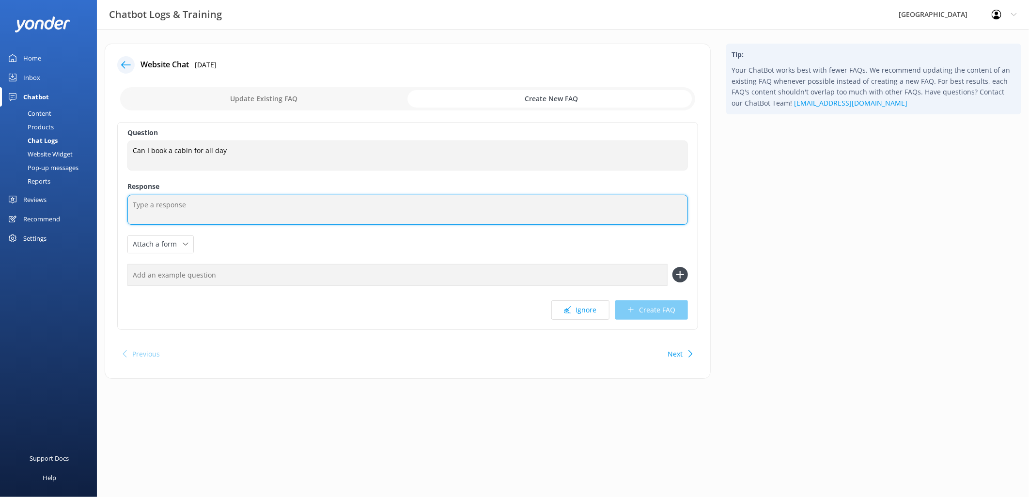
click at [233, 211] on textarea at bounding box center [407, 210] width 560 height 30
type textarea "D"
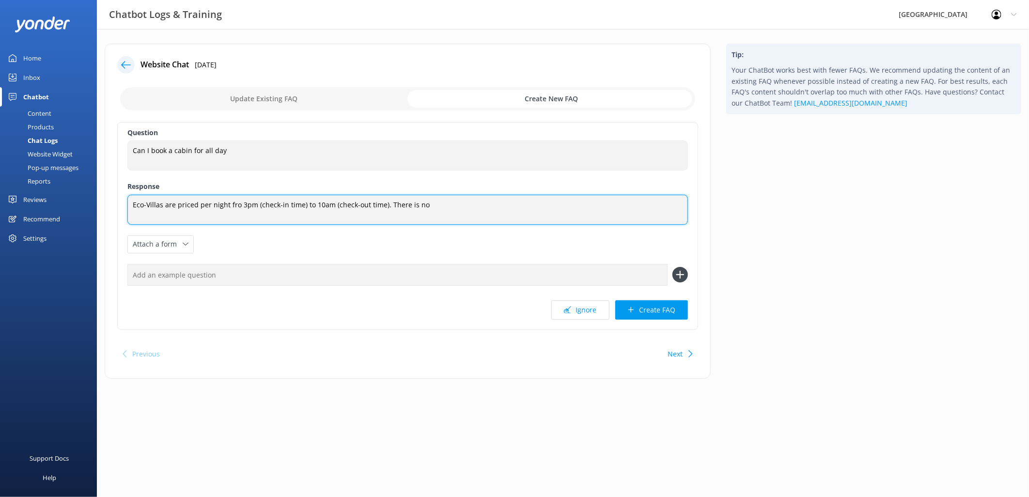
click at [229, 202] on textarea "Eco-Villas are priced per night fro 3pm (check-in time) to 10am (check-out time…" at bounding box center [407, 210] width 560 height 30
click at [229, 205] on textarea "Eco-Villas are priced per night for 3pm (check-in time) to 10am (check-out time…" at bounding box center [407, 210] width 560 height 30
click at [459, 210] on textarea "Eco-Villas are priced per night from 3pm (check-in time) to 10am (check-out tim…" at bounding box center [407, 210] width 560 height 30
click at [489, 206] on textarea "Eco-Villas are priced per night from 3pm (check-in time) to 10am (check-out tim…" at bounding box center [407, 210] width 560 height 30
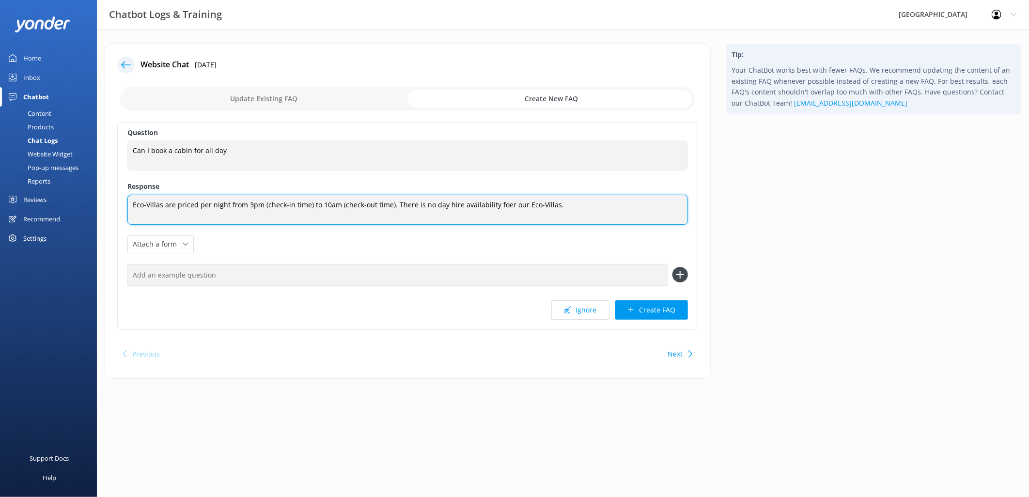
click at [500, 204] on textarea "Eco-Villas are priced per night from 3pm (check-in time) to 10am (check-out tim…" at bounding box center [407, 210] width 560 height 30
type textarea "Eco-Villas are priced per night from 3pm (check-in time) to 10am (check-out tim…"
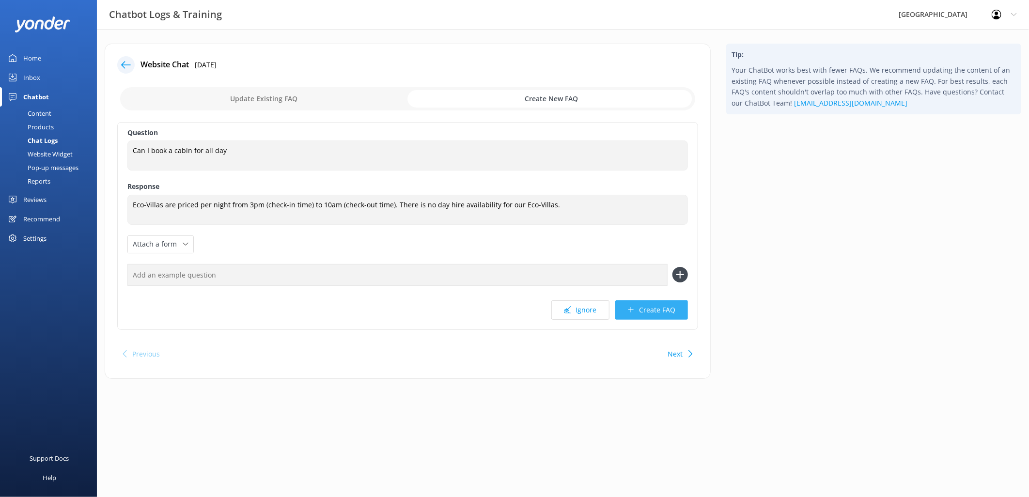
click at [630, 307] on icon at bounding box center [630, 309] width 7 height 7
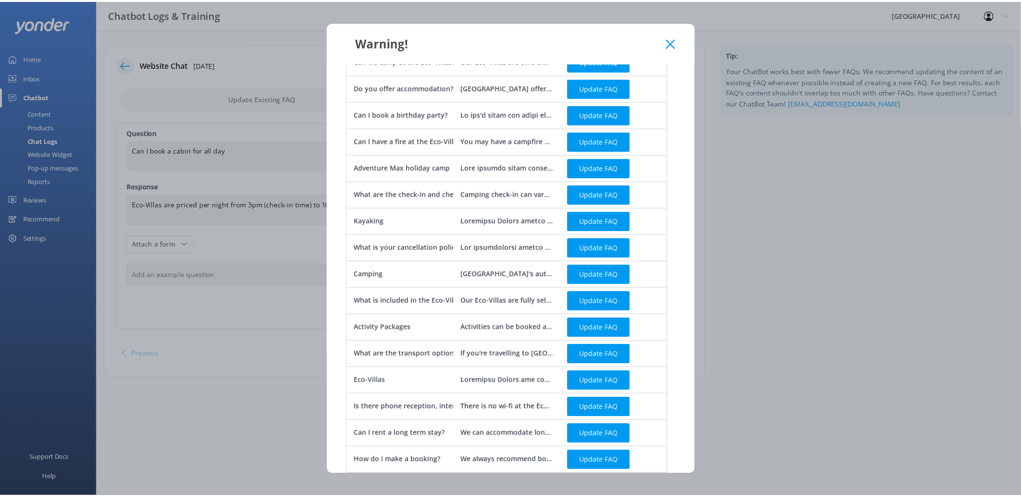
scroll to position [194, 0]
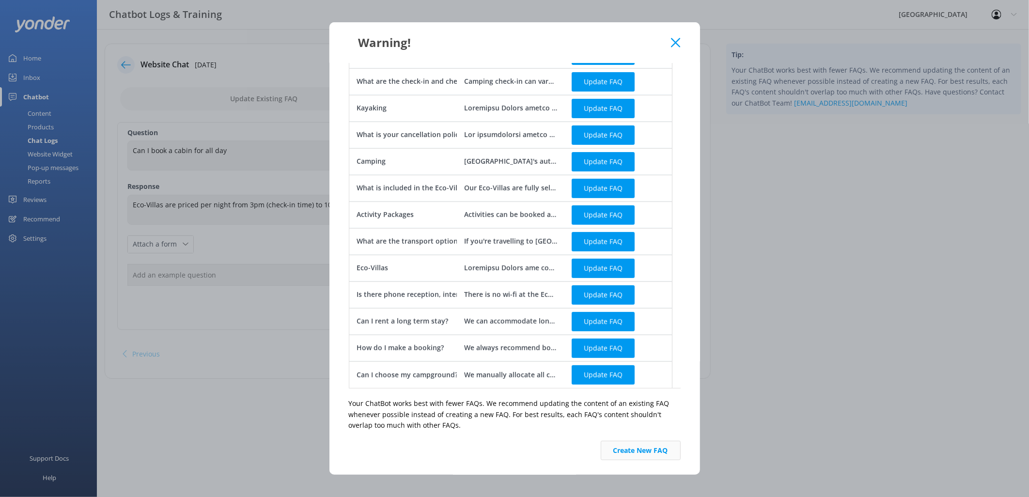
click at [628, 453] on button "Create New FAQ" at bounding box center [641, 450] width 80 height 19
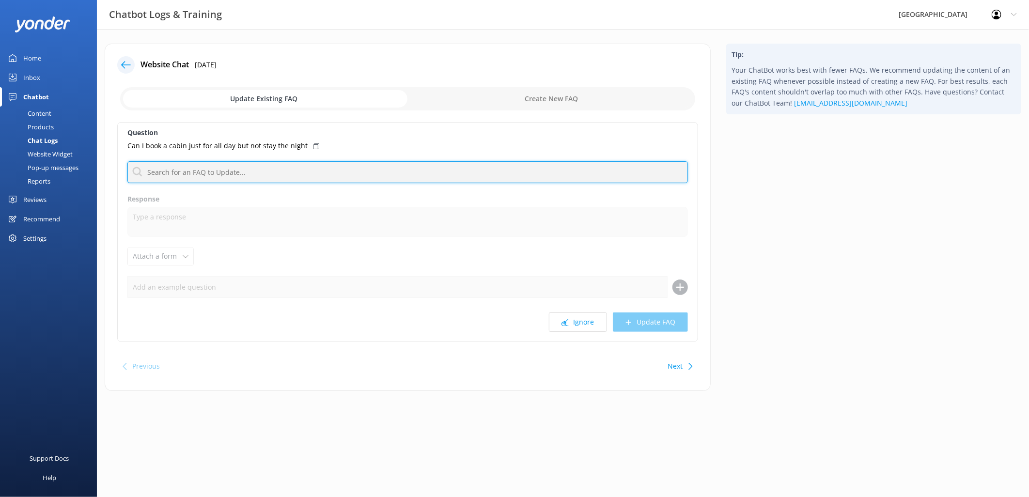
click at [238, 172] on input "text" at bounding box center [407, 172] width 560 height 22
click at [187, 175] on input "cabin" at bounding box center [407, 172] width 560 height 22
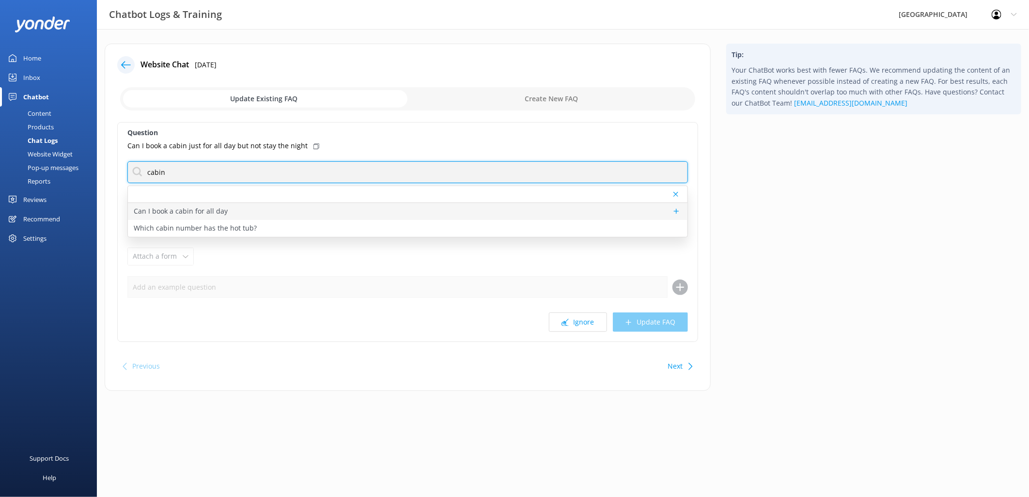
type input "cabin"
click at [200, 215] on p "Can I book a cabin for all day" at bounding box center [181, 211] width 94 height 11
type textarea "Eco-Villas are priced per night from 3pm (check-in time) to 10am (check-out tim…"
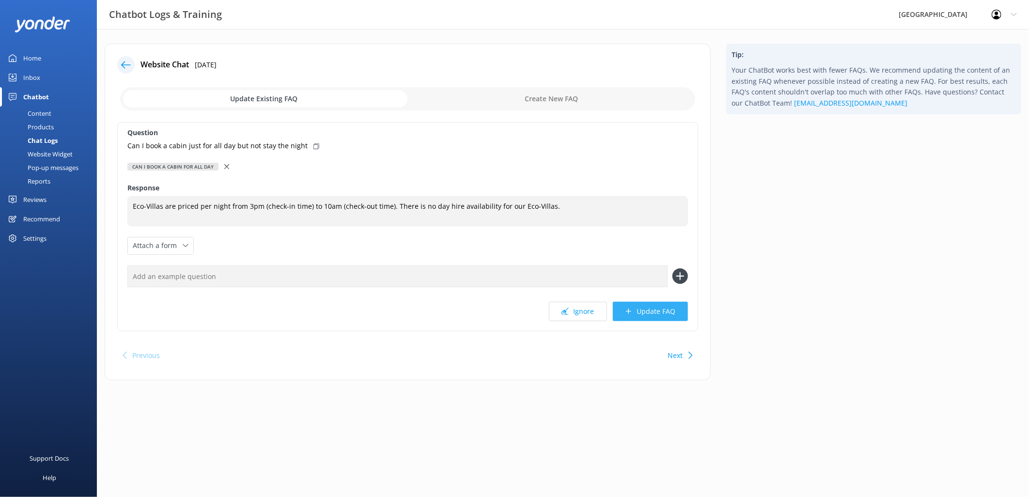
click at [667, 317] on button "Update FAQ" at bounding box center [650, 311] width 75 height 19
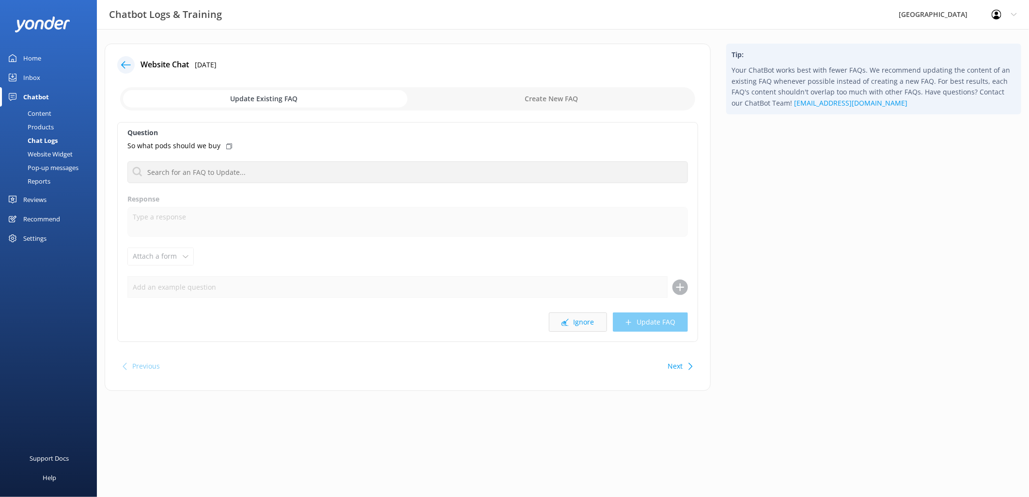
click at [579, 324] on button "Ignore" at bounding box center [578, 321] width 58 height 19
click at [674, 367] on button "Next" at bounding box center [675, 366] width 15 height 19
click at [252, 171] on input "text" at bounding box center [407, 172] width 560 height 22
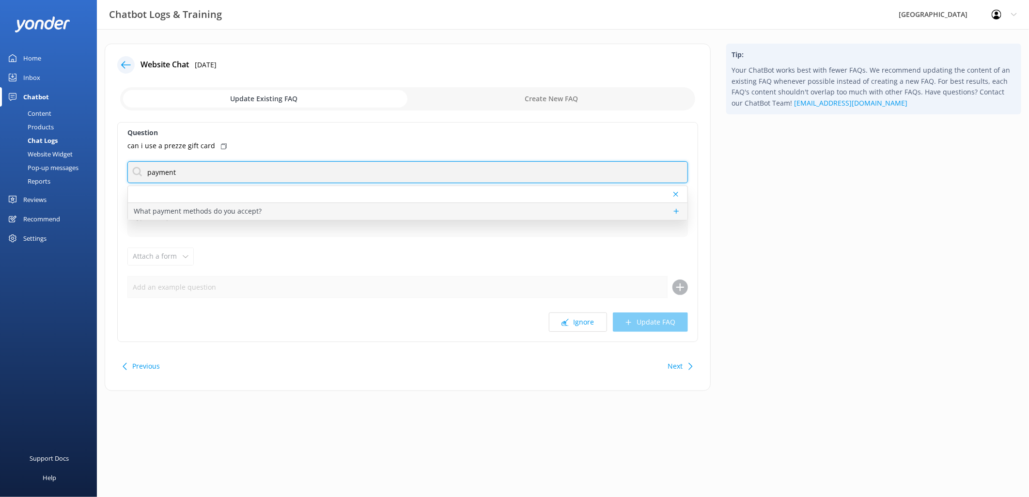
type input "payment"
click at [224, 206] on p "What payment methods do you accept?" at bounding box center [198, 211] width 128 height 11
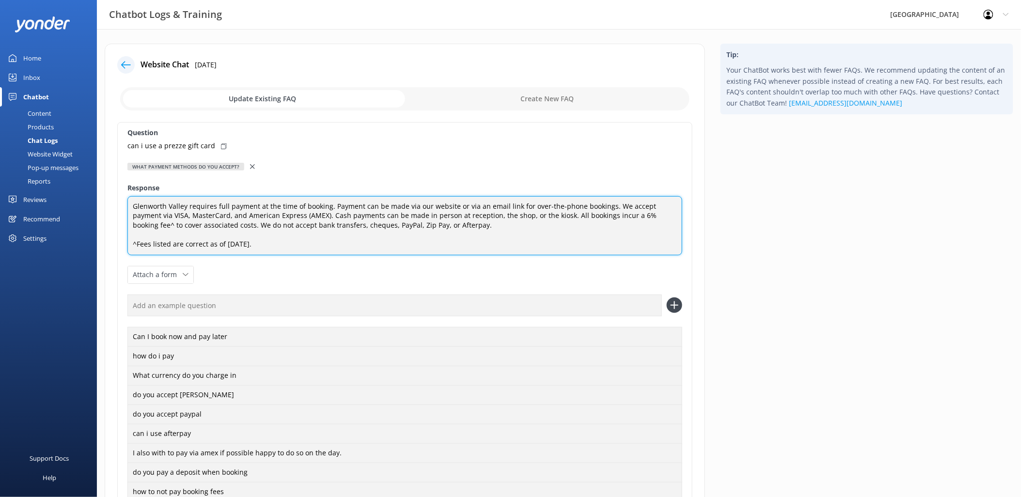
click at [294, 214] on textarea "Glenworth Valley requires full payment at the time of booking. Payment can be m…" at bounding box center [404, 225] width 555 height 59
click at [137, 245] on textarea "Glenworth Valley requires full payment at the time of booking. Payment can be m…" at bounding box center [404, 225] width 555 height 59
click at [438, 225] on textarea "Glenworth Valley requires full payment at the time of booking. Payment can be m…" at bounding box center [404, 225] width 555 height 59
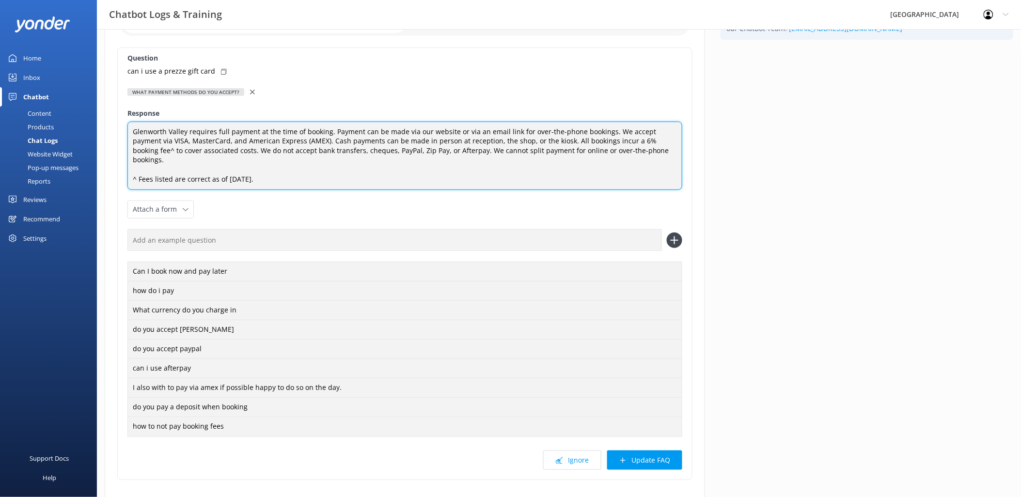
scroll to position [126, 0]
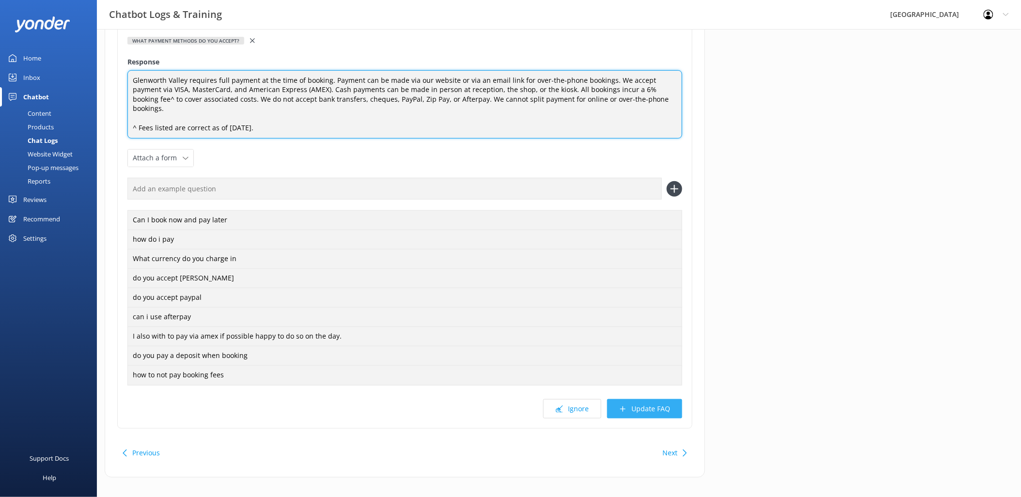
type textarea "Glenworth Valley requires full payment at the time of booking. Payment can be m…"
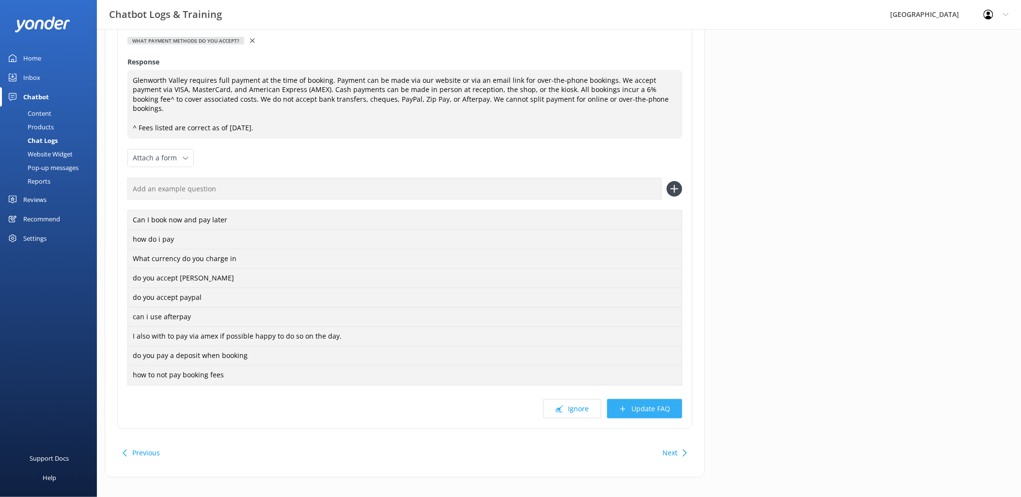
click at [638, 399] on button "Update FAQ" at bounding box center [644, 408] width 75 height 19
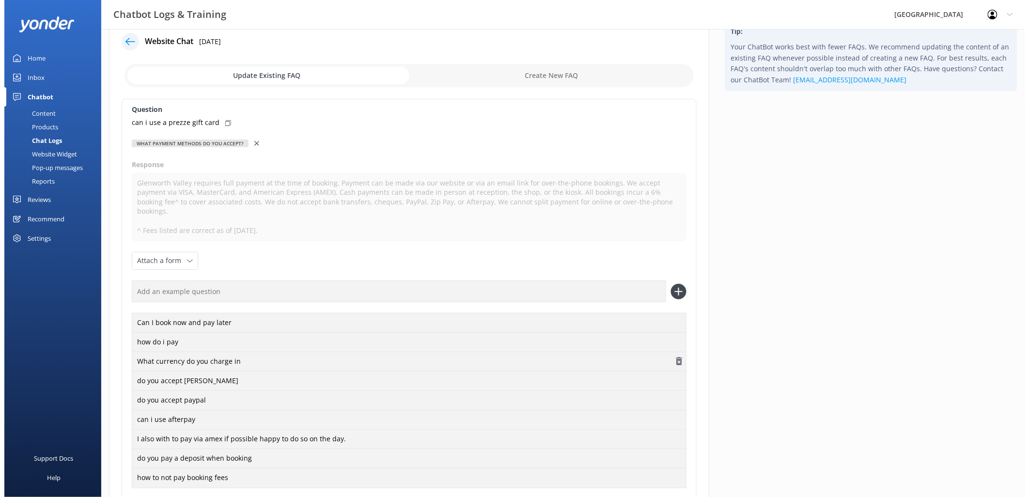
scroll to position [0, 0]
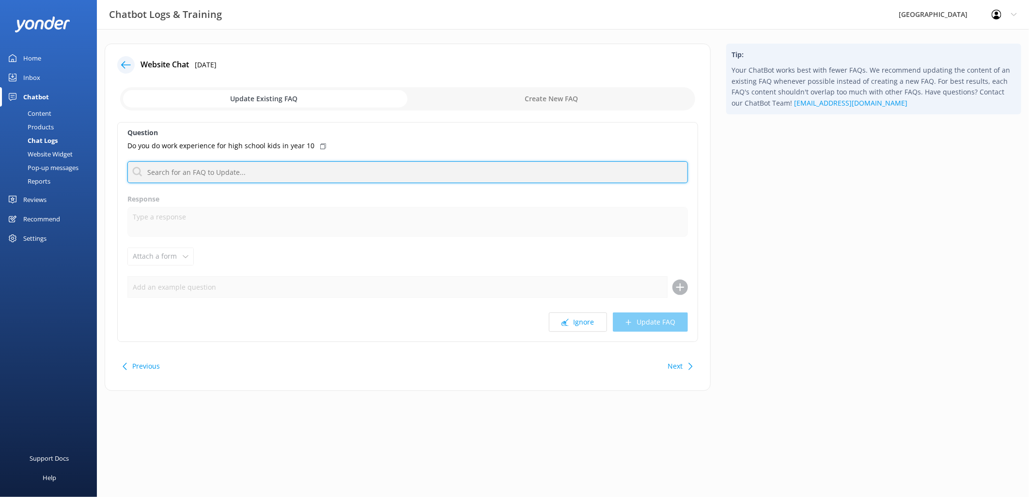
click at [180, 180] on input "text" at bounding box center [407, 172] width 560 height 22
type input "outdoor"
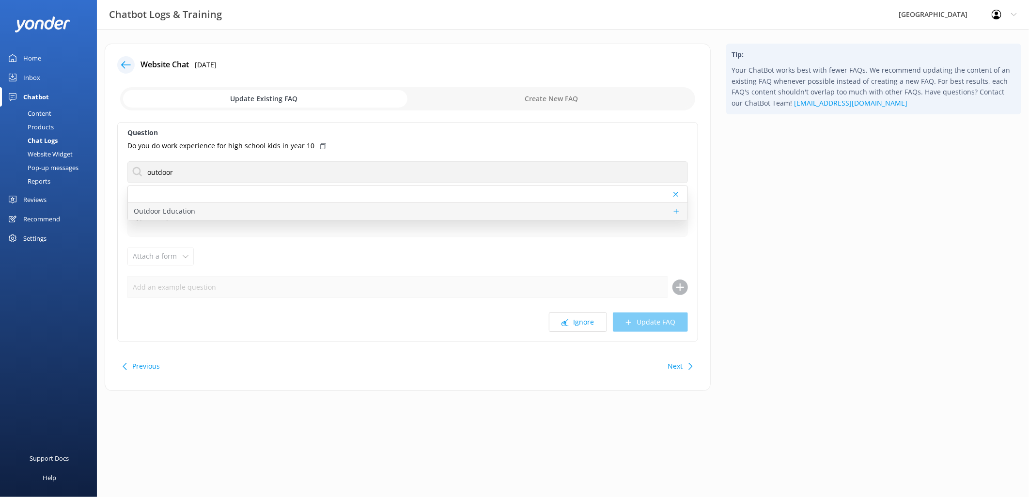
click at [195, 209] on div "Outdoor Education" at bounding box center [407, 211] width 559 height 17
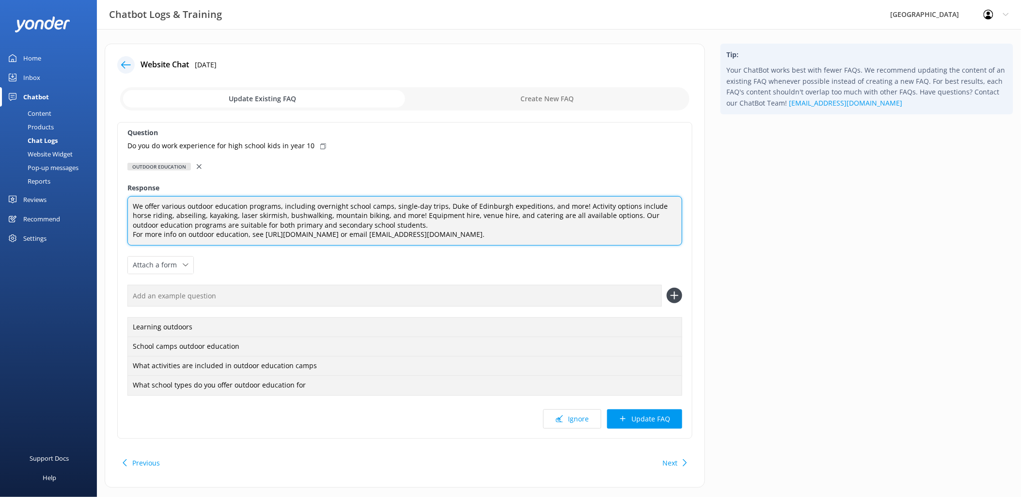
click at [544, 205] on textarea "We offer various outdoor education programs, including overnight school camps, …" at bounding box center [404, 220] width 555 height 49
type textarea "We offer various outdoor education programs, including overnight school camps, …"
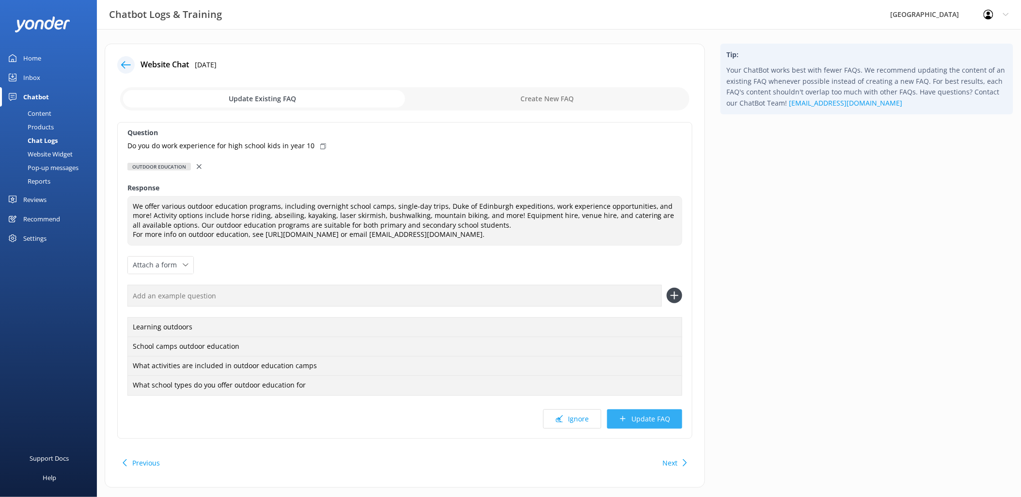
click at [652, 419] on button "Update FAQ" at bounding box center [644, 418] width 75 height 19
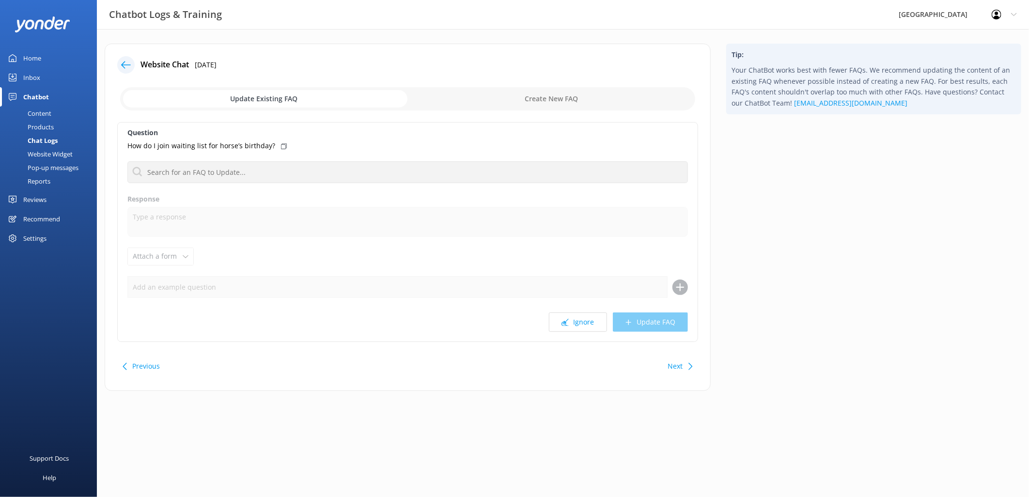
click at [676, 365] on button "Next" at bounding box center [675, 366] width 15 height 19
click at [229, 171] on input "text" at bounding box center [407, 172] width 560 height 22
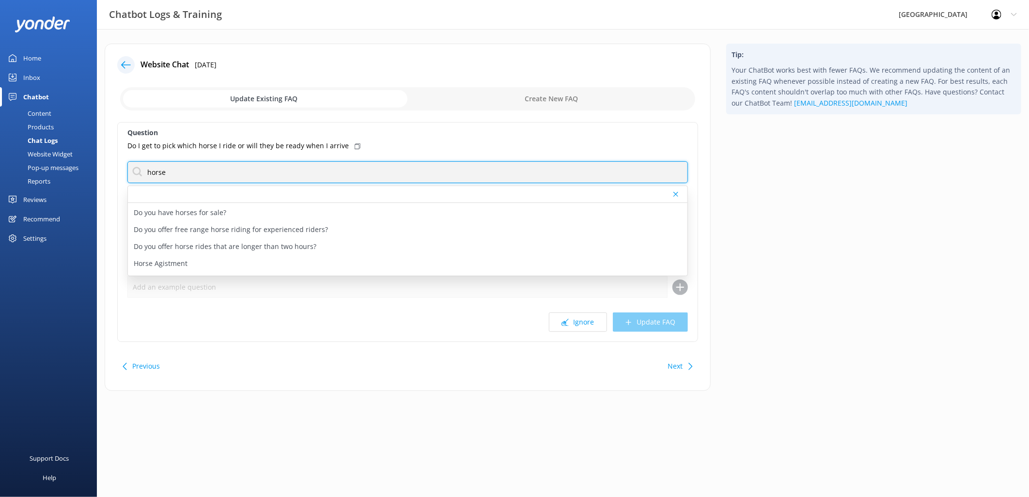
scroll to position [97, 0]
type input "horse"
click at [259, 218] on p "Do you offer free range horse riding for experienced riders?" at bounding box center [231, 216] width 194 height 11
type textarea "Free-range horse riding may be available for experienced riders who have ridden…"
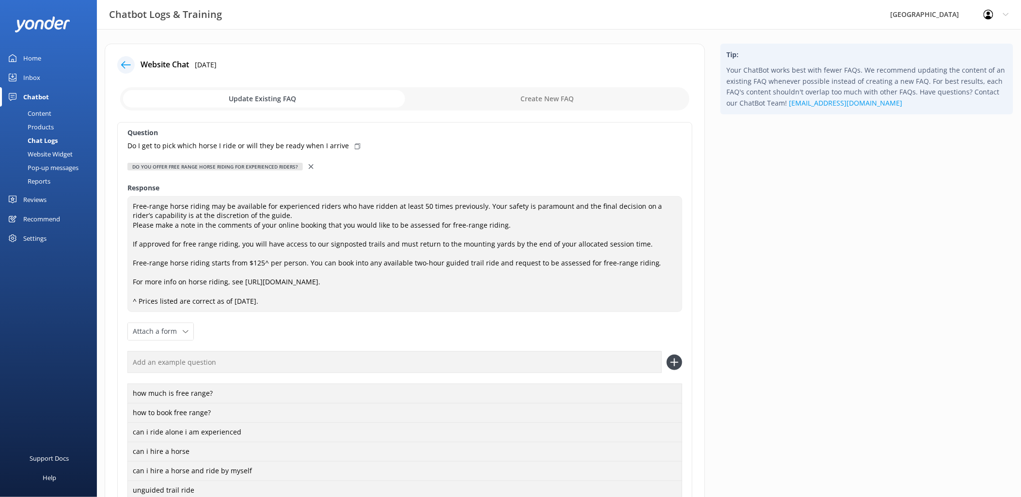
click at [309, 166] on icon at bounding box center [311, 166] width 5 height 5
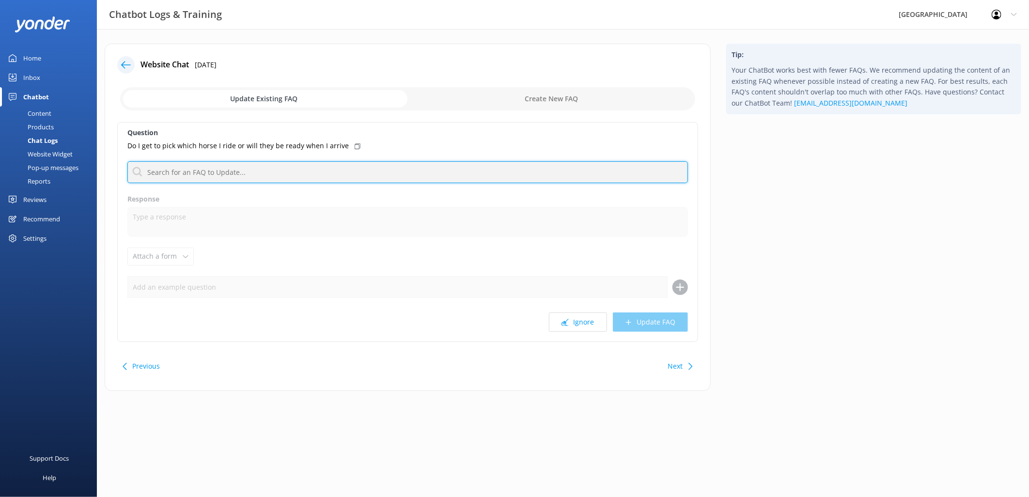
drag, startPoint x: 308, startPoint y: 166, endPoint x: 239, endPoint y: 171, distance: 69.0
click at [239, 171] on input "text" at bounding box center [407, 172] width 560 height 22
drag, startPoint x: 212, startPoint y: 177, endPoint x: 0, endPoint y: 180, distance: 212.2
click at [0, 180] on html "Chatbot Logs & Training [GEOGRAPHIC_DATA] Profile Settings Logout Home Inbox Ch…" at bounding box center [514, 248] width 1029 height 497
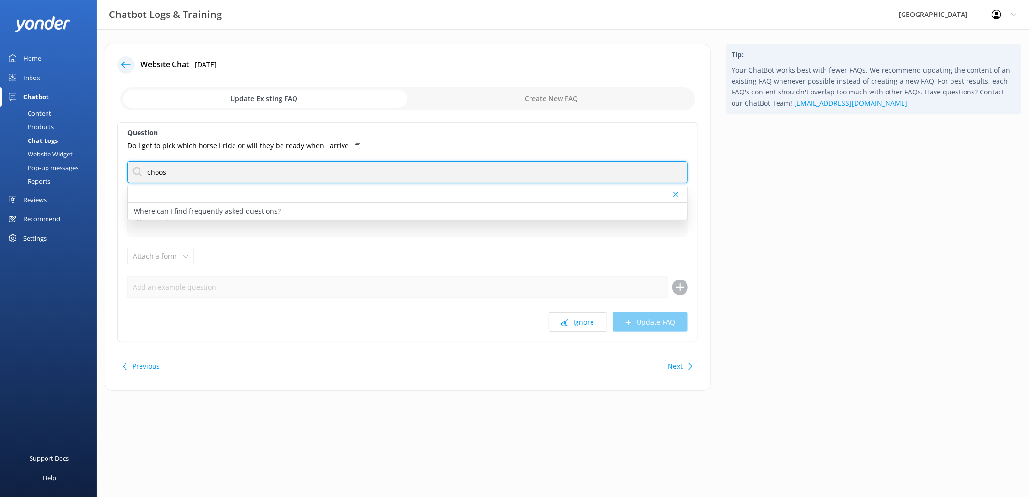
type input "choose"
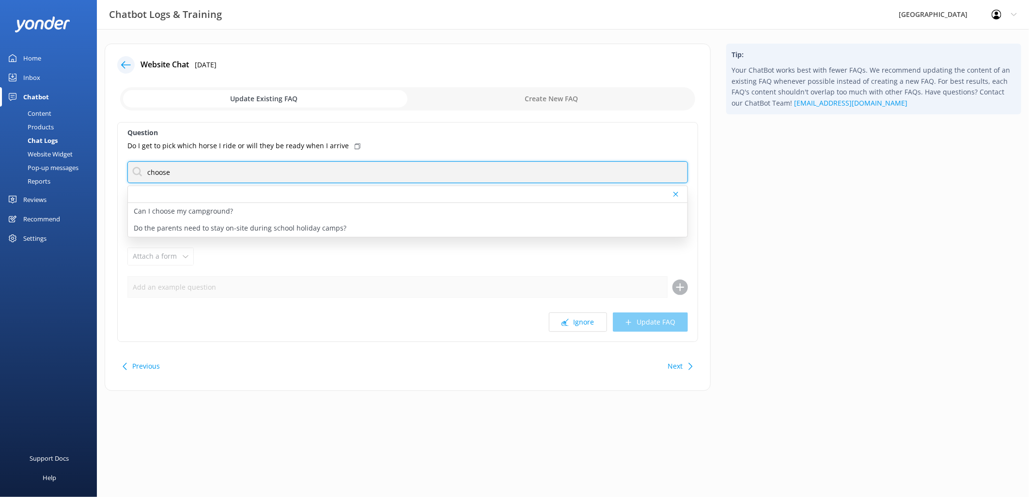
drag, startPoint x: 240, startPoint y: 171, endPoint x: 67, endPoint y: 167, distance: 173.0
click at [67, 167] on div "Chatbot Logs & Training [GEOGRAPHIC_DATA] Profile Settings Logout Home Inbox Ch…" at bounding box center [514, 224] width 1029 height 391
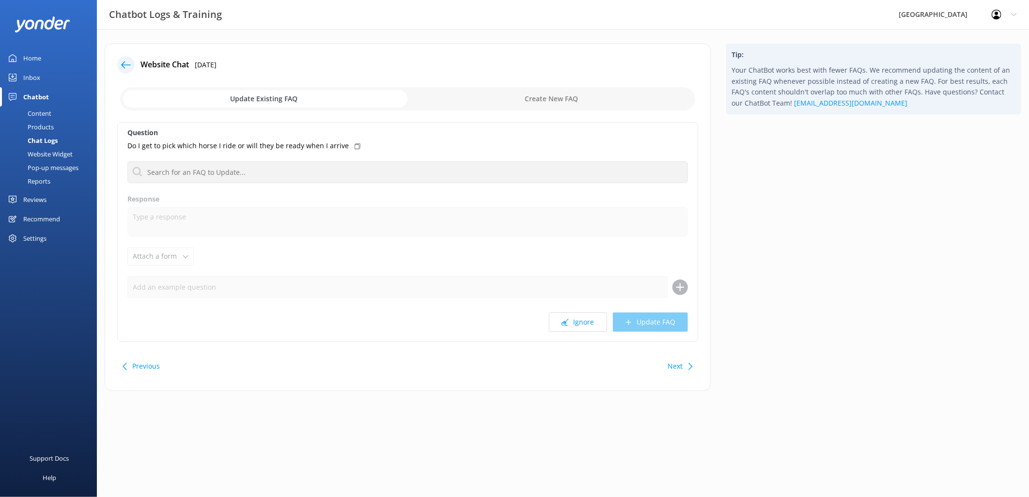
click at [520, 99] on input "checkbox" at bounding box center [407, 98] width 575 height 23
checkbox input "true"
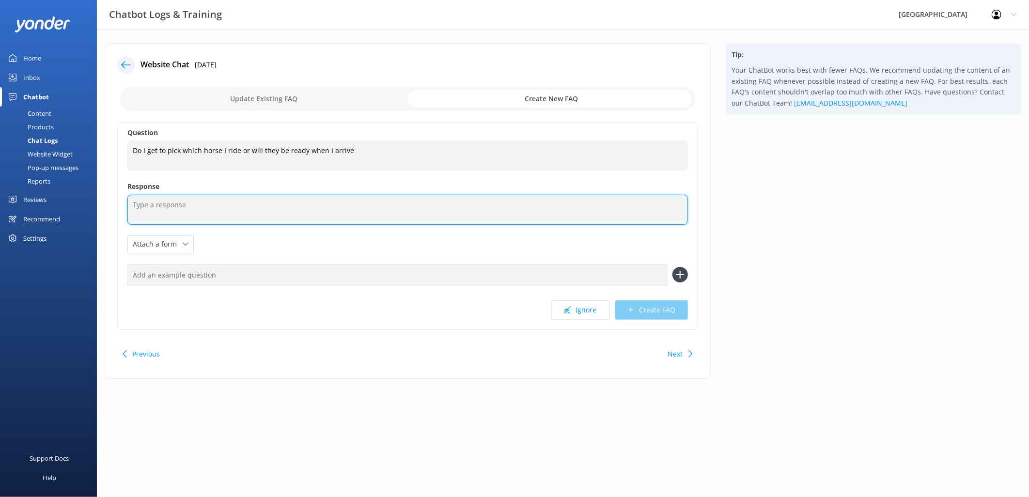
click at [176, 212] on textarea at bounding box center [407, 210] width 560 height 30
click at [340, 203] on textarea "Our experienced team will allocate you to a suitable horse" at bounding box center [407, 210] width 560 height 30
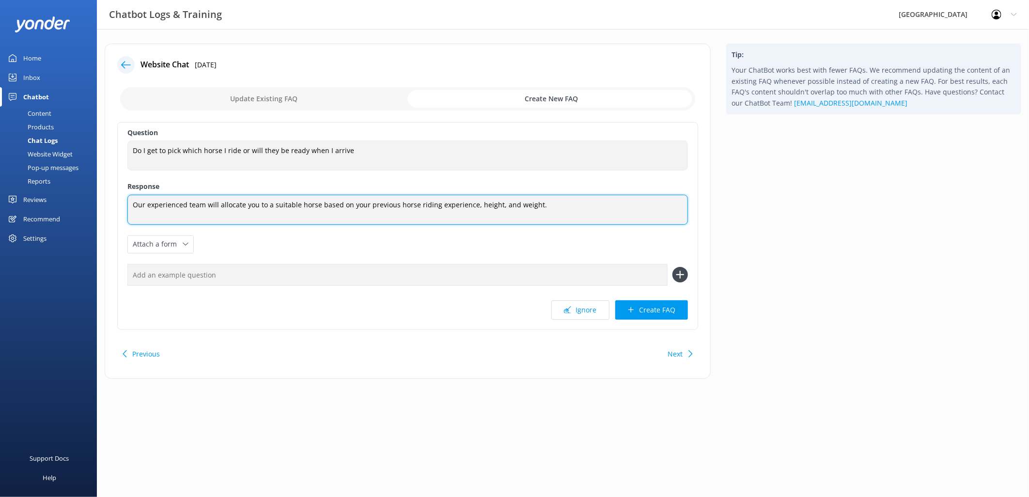
click at [250, 207] on textarea "Our experienced team will allocate you to a suitable horse based on your previo…" at bounding box center [407, 210] width 560 height 30
click at [419, 207] on textarea "Our experienced team will allocate all participants to a suitable horse based o…" at bounding box center [407, 210] width 560 height 30
click at [387, 200] on textarea "Our experienced team will allocate all participants to a suitable horse based o…" at bounding box center [407, 210] width 560 height 30
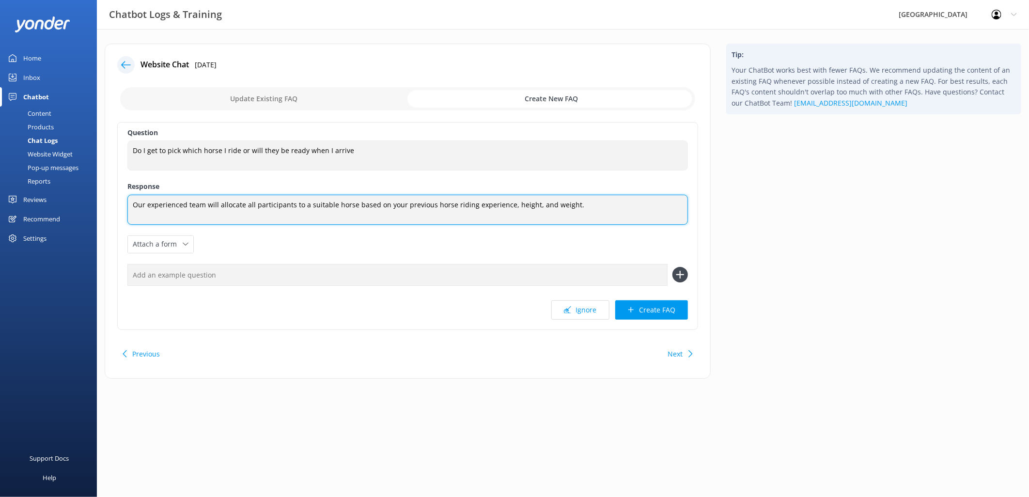
click at [387, 200] on textarea "Our experienced team will allocate all participants to a suitable horse based o…" at bounding box center [407, 210] width 560 height 30
click at [589, 205] on textarea "Our experienced team will allocate all participants to a suitable horse based o…" at bounding box center [407, 210] width 560 height 30
drag, startPoint x: 569, startPoint y: 216, endPoint x: 569, endPoint y: 202, distance: 14.0
click at [569, 202] on textarea "Our experienced team will allocate all participants to a suitable horse based o…" at bounding box center [407, 210] width 560 height 31
drag, startPoint x: 569, startPoint y: 219, endPoint x: 570, endPoint y: 205, distance: 14.6
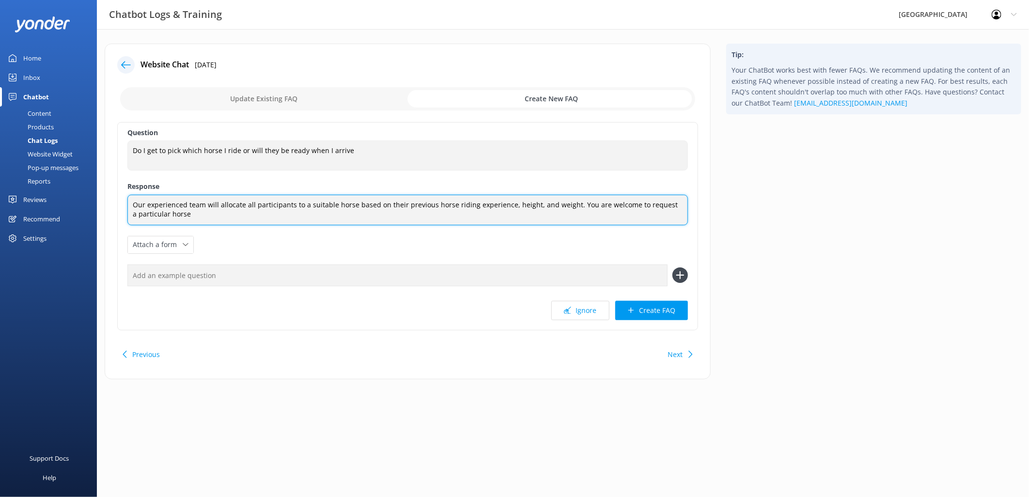
click at [570, 205] on textarea "Our experienced team will allocate all participants to a suitable horse based o…" at bounding box center [407, 210] width 560 height 31
click at [249, 202] on textarea "Our experienced team will allocate all participants to a suitable horse based o…" at bounding box center [407, 210] width 560 height 31
click at [359, 205] on textarea "Our experienced team will allocate you to a suitable horse based on their previ…" at bounding box center [407, 210] width 560 height 31
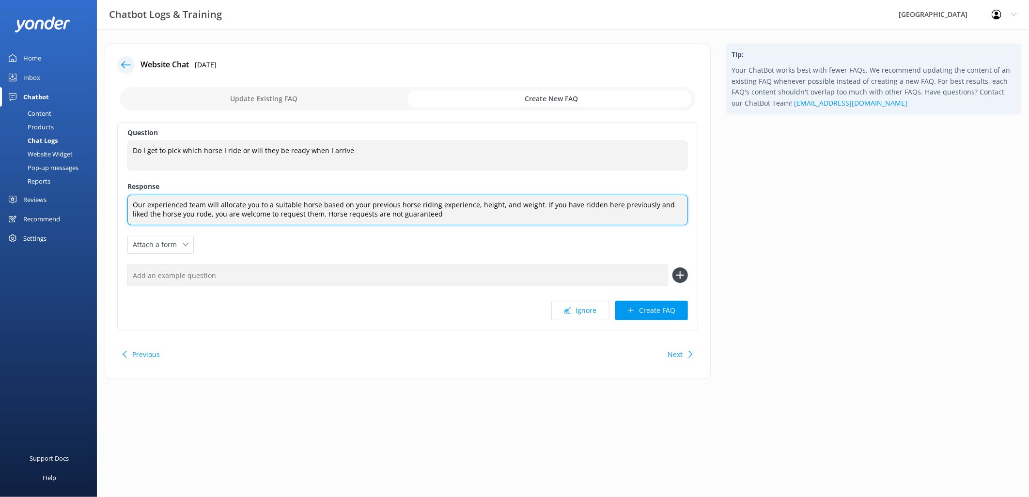
click at [348, 202] on textarea "Our experienced team will allocate you to a suitable horse based on your previo…" at bounding box center [407, 210] width 560 height 31
click at [533, 214] on textarea "Our experienced team will allocate you to a suitable horse based on a number of…" at bounding box center [407, 210] width 560 height 31
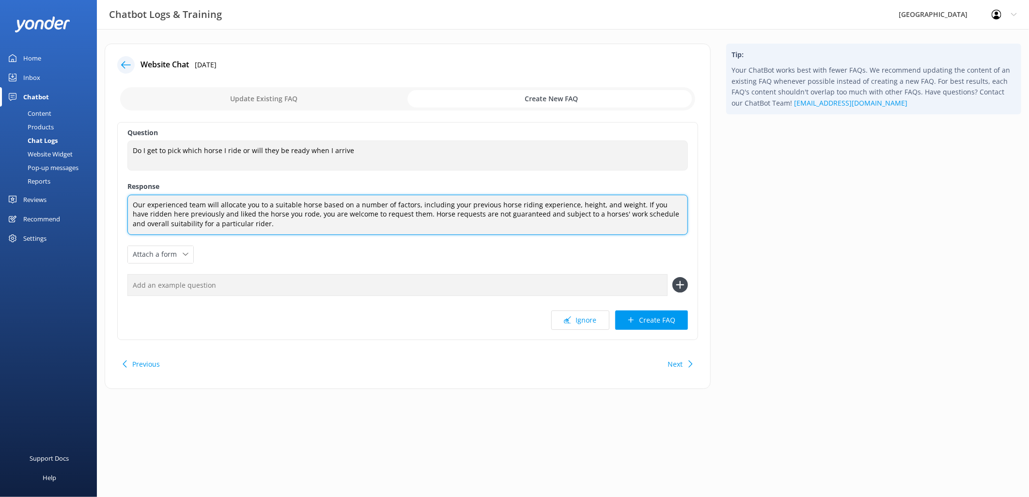
click at [597, 211] on textarea "Our experienced team will allocate you to a suitable horse based on a number of…" at bounding box center [407, 215] width 560 height 40
type textarea "Our experienced team will allocate you to a suitable horse based on a number of…"
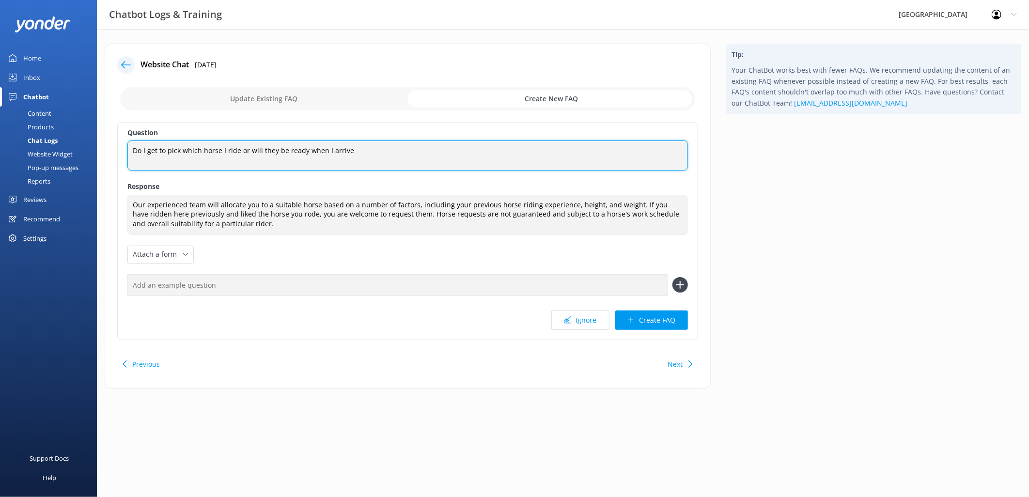
drag, startPoint x: 378, startPoint y: 152, endPoint x: 106, endPoint y: 149, distance: 272.7
click at [106, 149] on div "Website Chat [DATE] Update Existing FAQ Create New FAQ Question Do I get to pic…" at bounding box center [408, 216] width 606 height 345
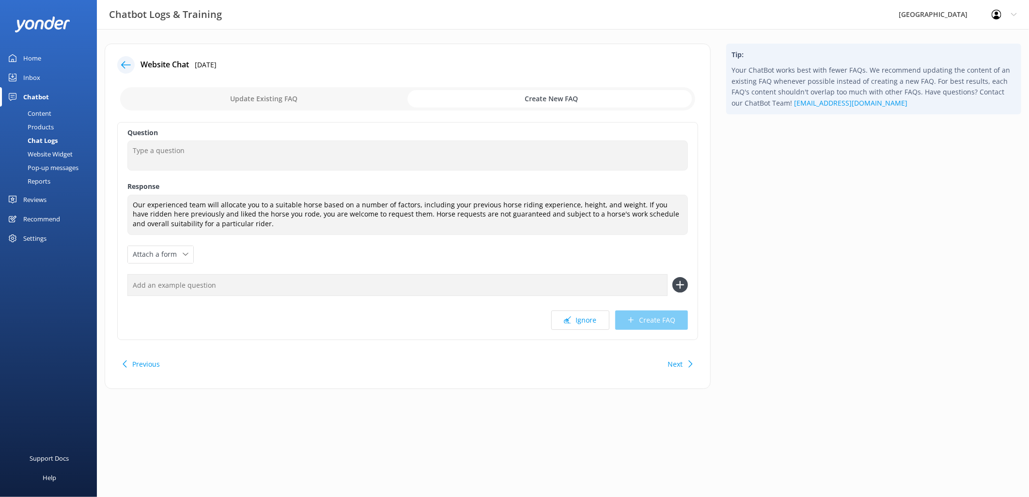
click at [184, 287] on input "text" at bounding box center [397, 285] width 540 height 22
paste input "Do I get to pick which horse I ride or will they be ready when I arrive"
type input "Do I get to pick which horse I ride or will they be ready when I arrive"
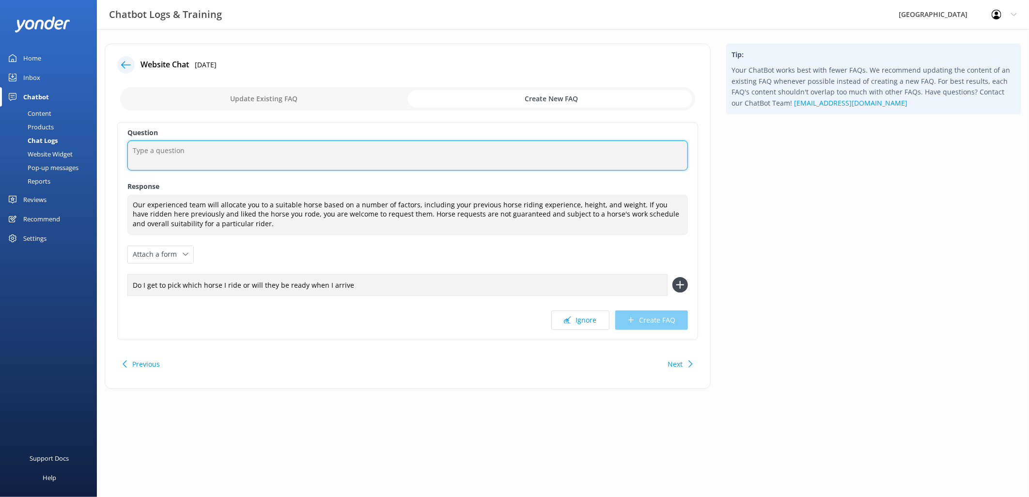
click at [202, 152] on textarea at bounding box center [407, 155] width 560 height 30
type textarea "Can I request a particular horse?"
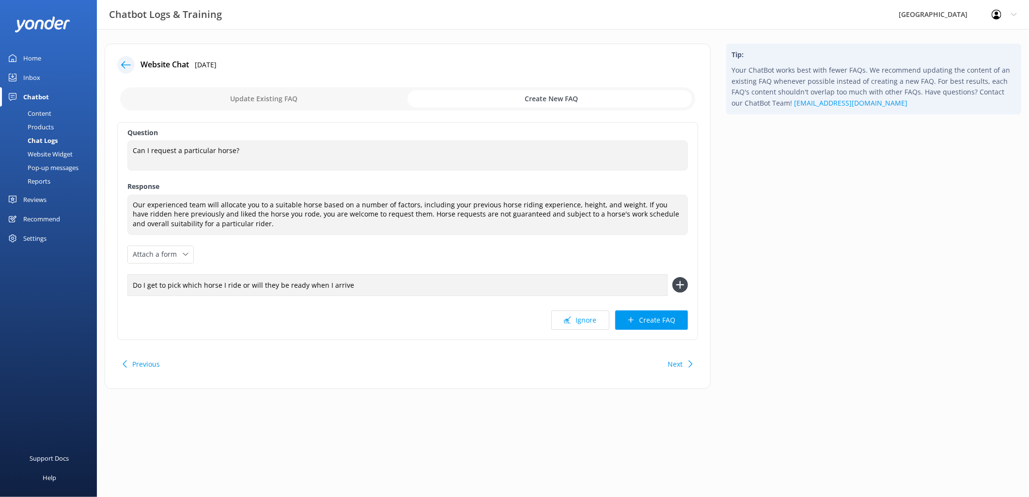
click at [676, 288] on icon at bounding box center [680, 285] width 16 height 16
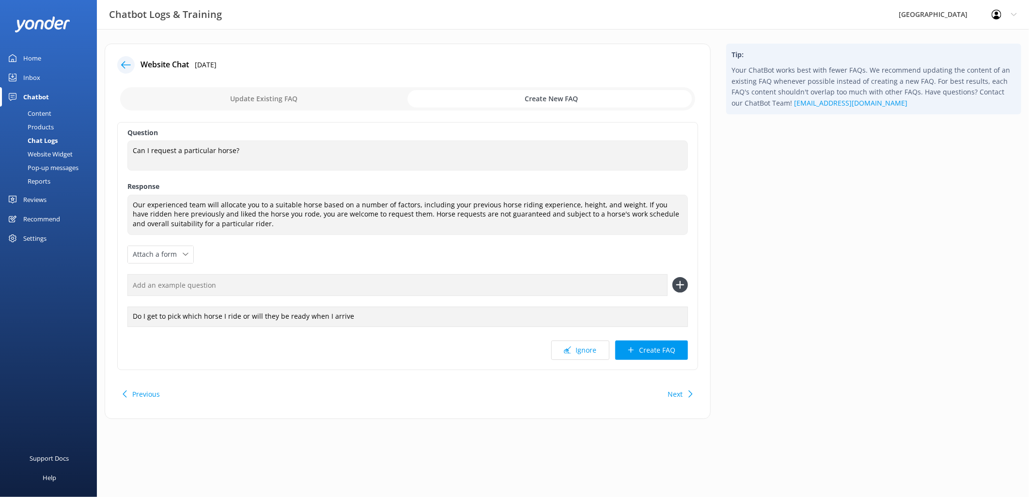
click at [298, 289] on input "text" at bounding box center [397, 285] width 540 height 22
type input "can I request a certain horse?"
click at [679, 283] on icon at bounding box center [680, 285] width 16 height 16
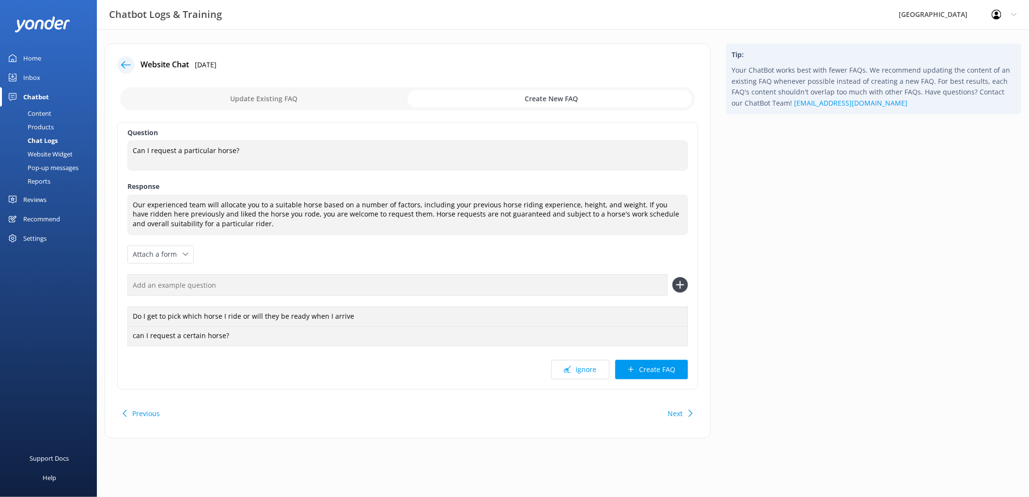
click at [252, 281] on input "text" at bounding box center [397, 285] width 540 height 22
type input "can I choose my horse?"
click at [681, 284] on use at bounding box center [680, 285] width 8 height 8
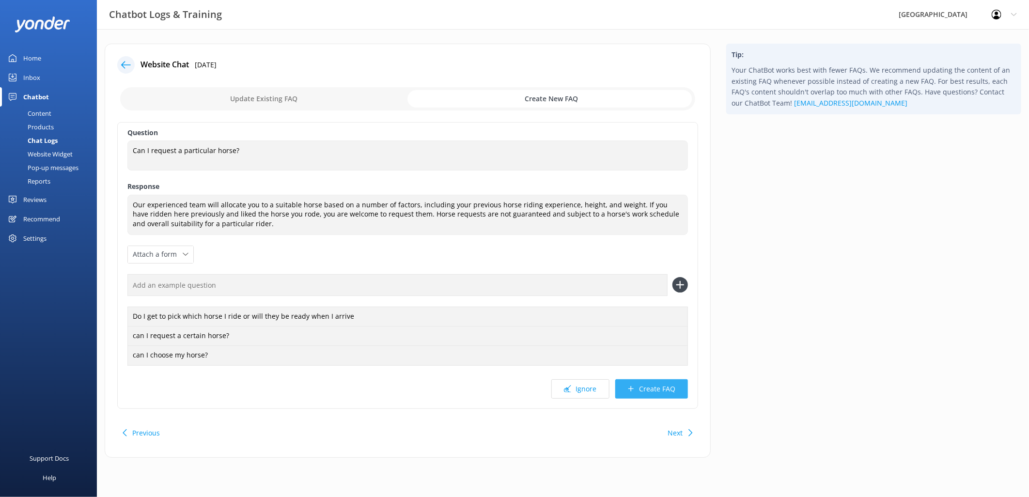
click at [662, 388] on button "Create FAQ" at bounding box center [651, 388] width 73 height 19
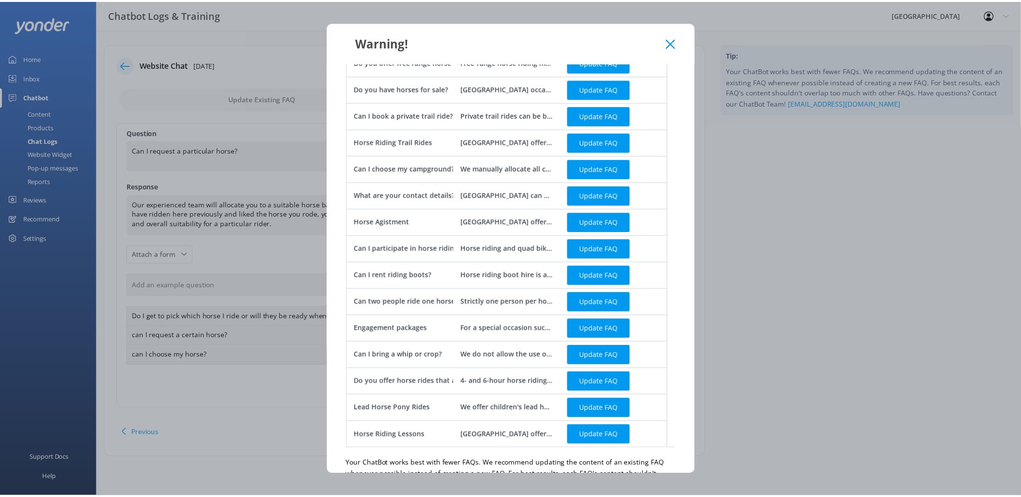
scroll to position [146, 0]
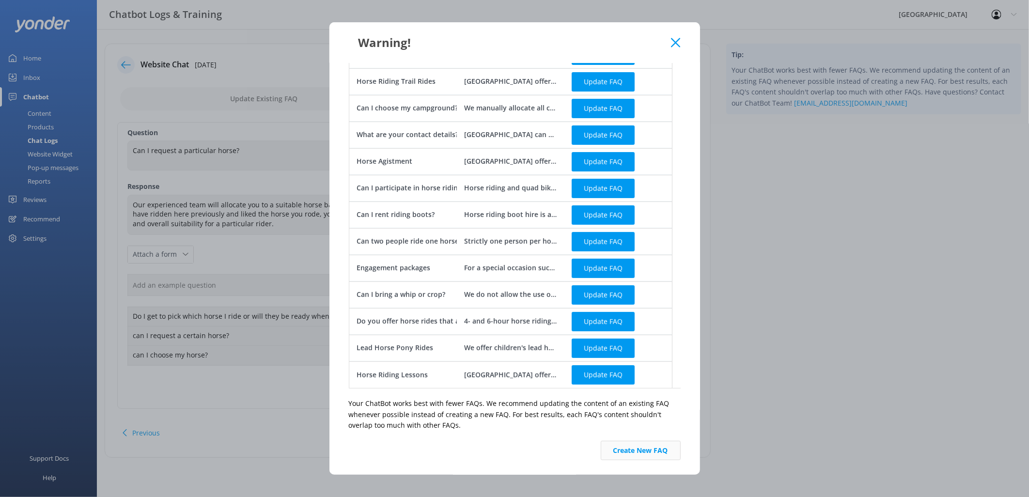
click at [642, 450] on button "Create New FAQ" at bounding box center [641, 450] width 80 height 19
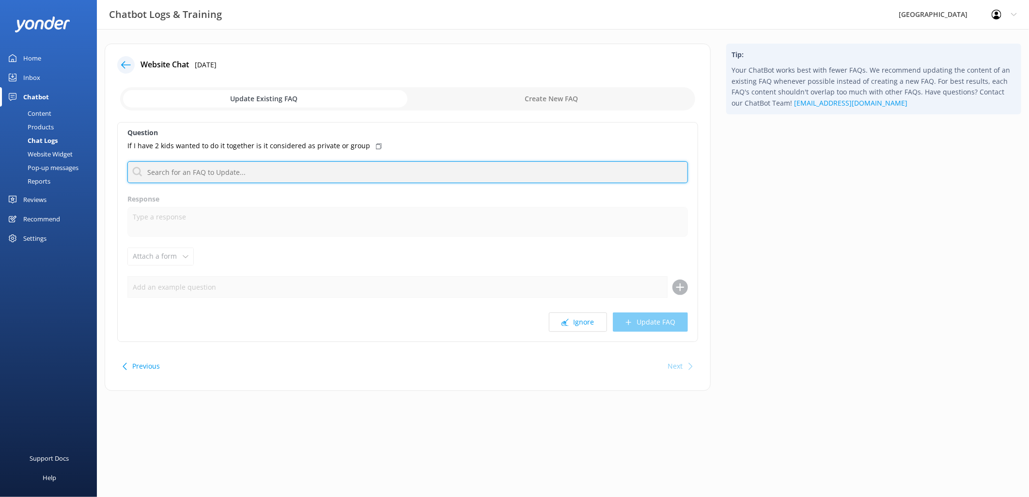
click at [244, 172] on input "text" at bounding box center [407, 172] width 560 height 22
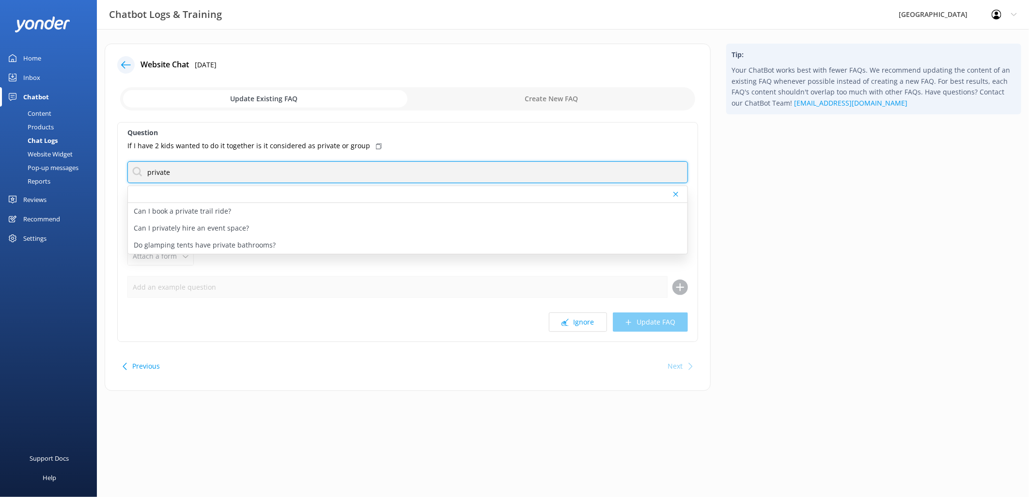
drag, startPoint x: 242, startPoint y: 167, endPoint x: 64, endPoint y: 180, distance: 178.3
click at [64, 180] on div "Chatbot Logs & Training [GEOGRAPHIC_DATA] Profile Settings Logout Home Inbox Ch…" at bounding box center [514, 224] width 1029 height 391
type input "lesson"
click at [190, 209] on p "Horse Riding Lessons" at bounding box center [168, 211] width 69 height 11
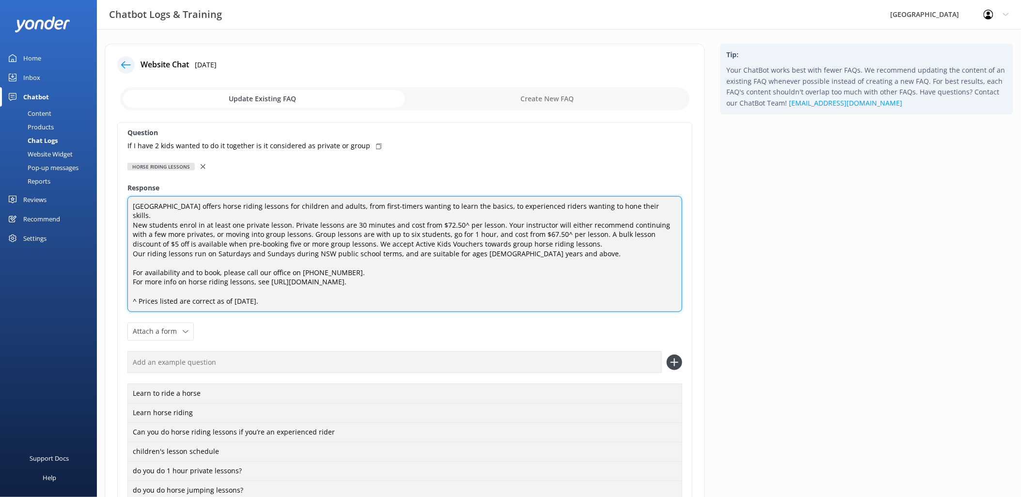
click at [267, 217] on textarea "[GEOGRAPHIC_DATA] offers horse riding lessons for children and adults, from fir…" at bounding box center [404, 254] width 555 height 116
click at [264, 215] on textarea "[GEOGRAPHIC_DATA] offers horse riding lessons for children and adults, from fir…" at bounding box center [404, 254] width 555 height 116
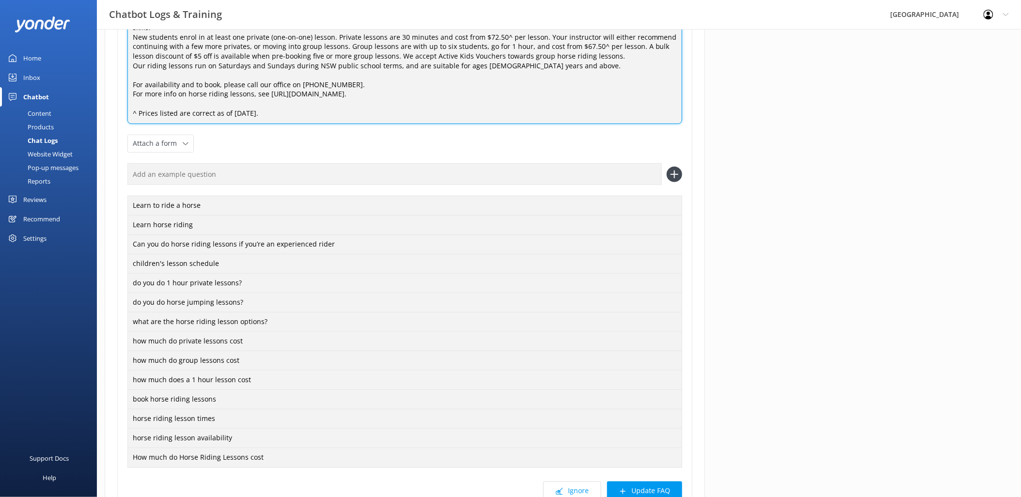
scroll to position [270, 0]
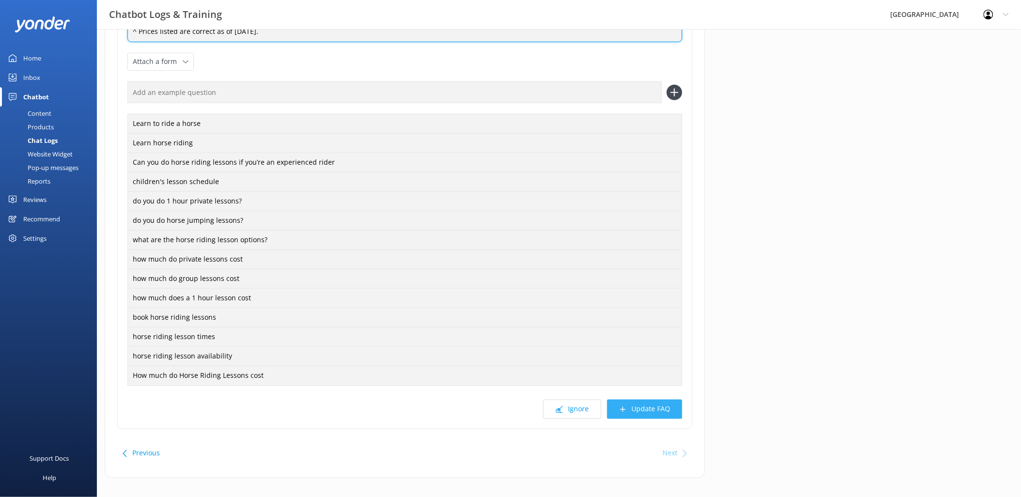
type textarea "[GEOGRAPHIC_DATA] offers horse riding lessons for children and adults, from fir…"
click at [647, 402] on button "Update FAQ" at bounding box center [644, 409] width 75 height 19
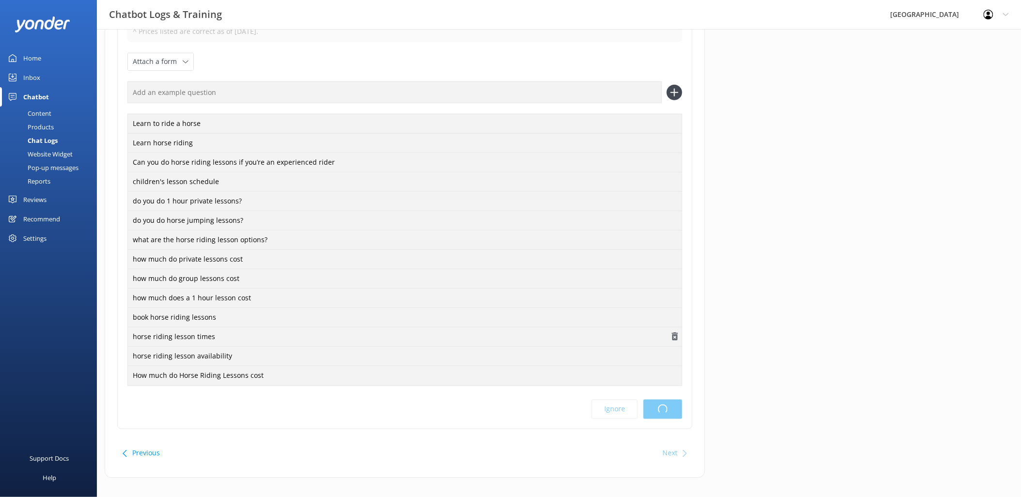
scroll to position [0, 0]
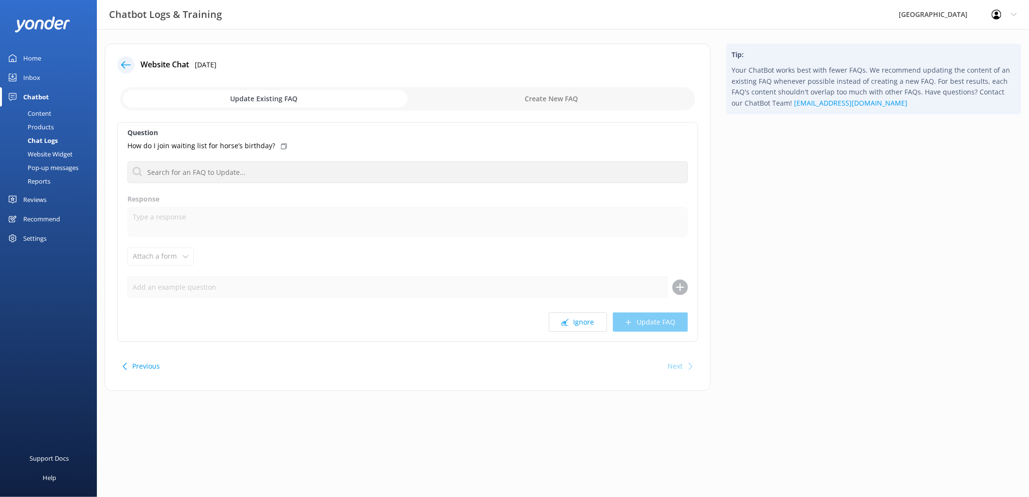
click at [676, 367] on div "Next" at bounding box center [675, 366] width 15 height 19
click at [49, 140] on div "Chat Logs" at bounding box center [32, 141] width 52 height 14
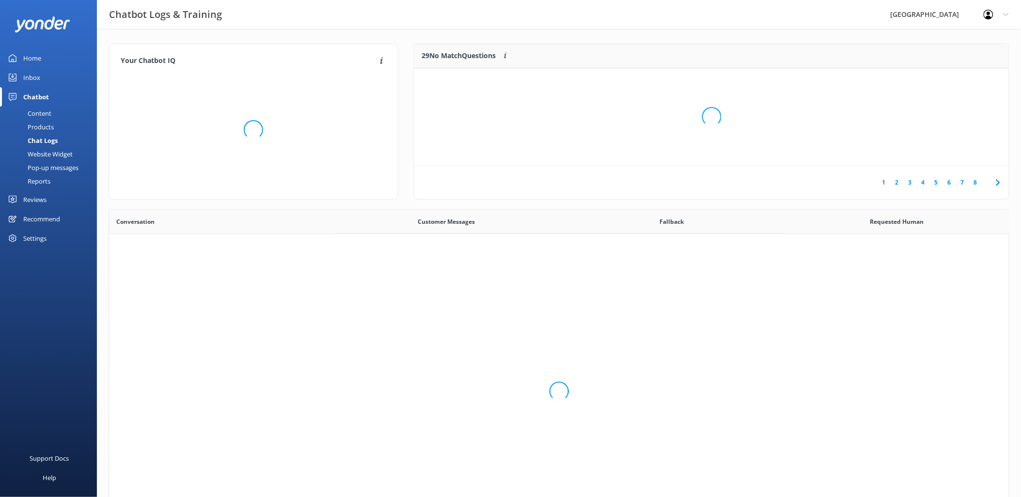
scroll to position [331, 892]
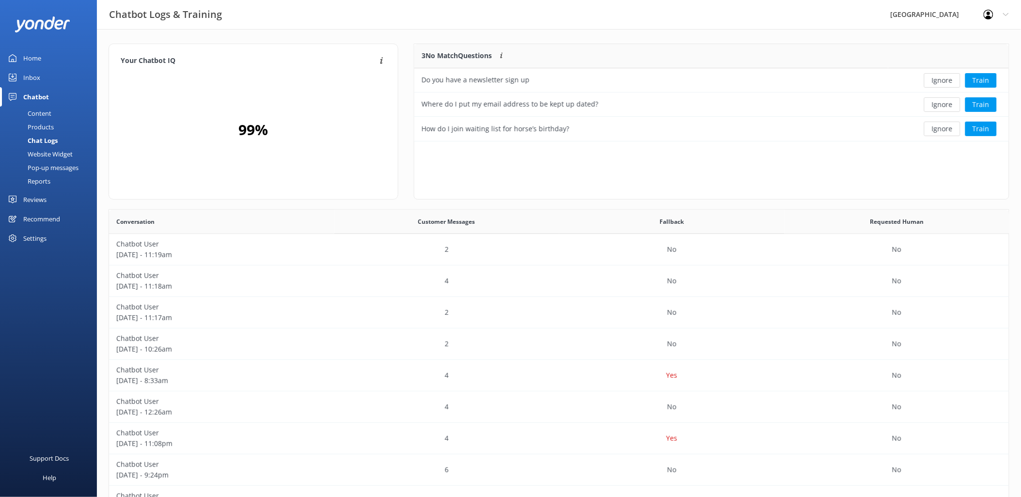
click at [37, 91] on div "Chatbot" at bounding box center [36, 96] width 26 height 19
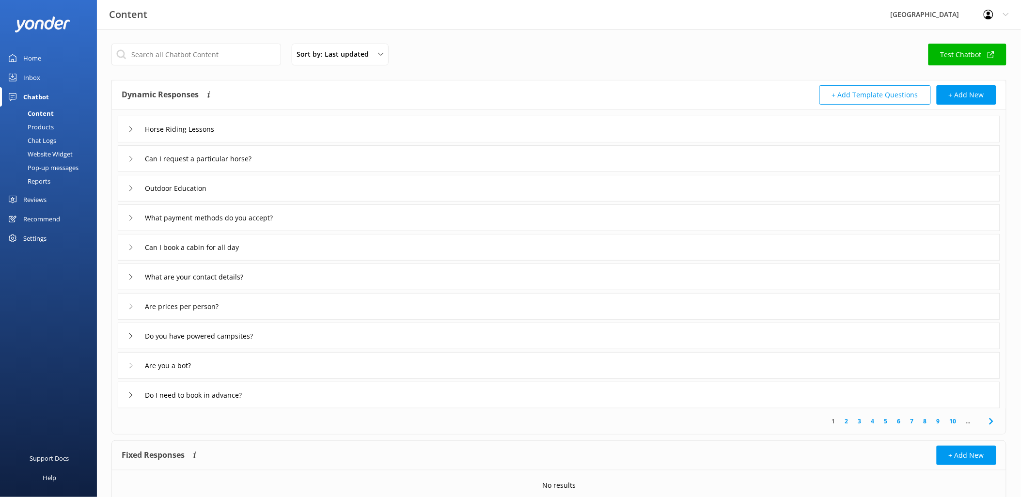
click at [34, 56] on div "Home" at bounding box center [32, 57] width 18 height 19
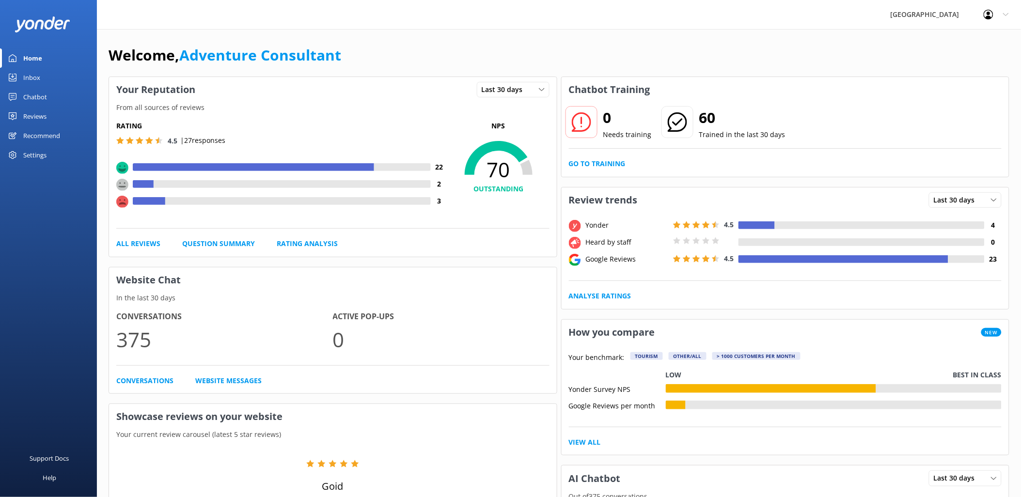
click at [31, 101] on div "Chatbot" at bounding box center [35, 96] width 24 height 19
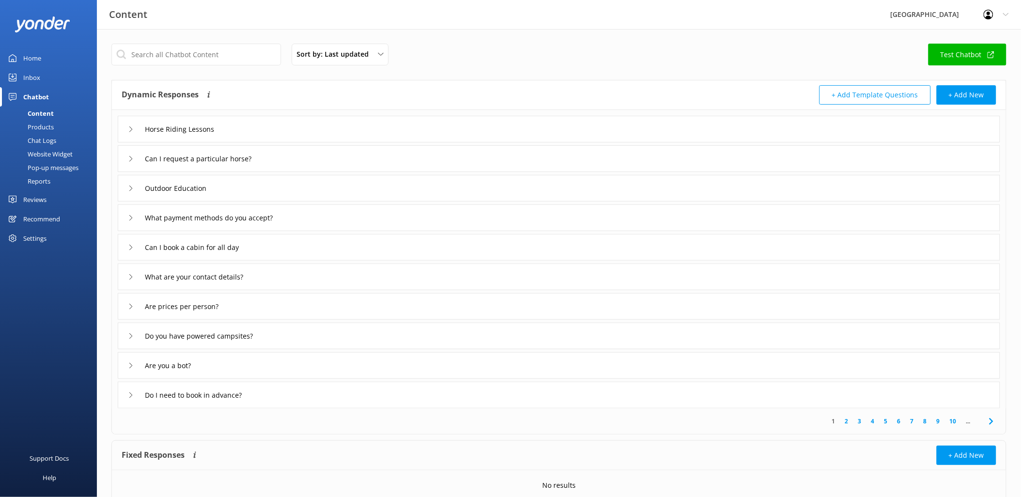
click at [18, 58] on link "Home" at bounding box center [48, 57] width 97 height 19
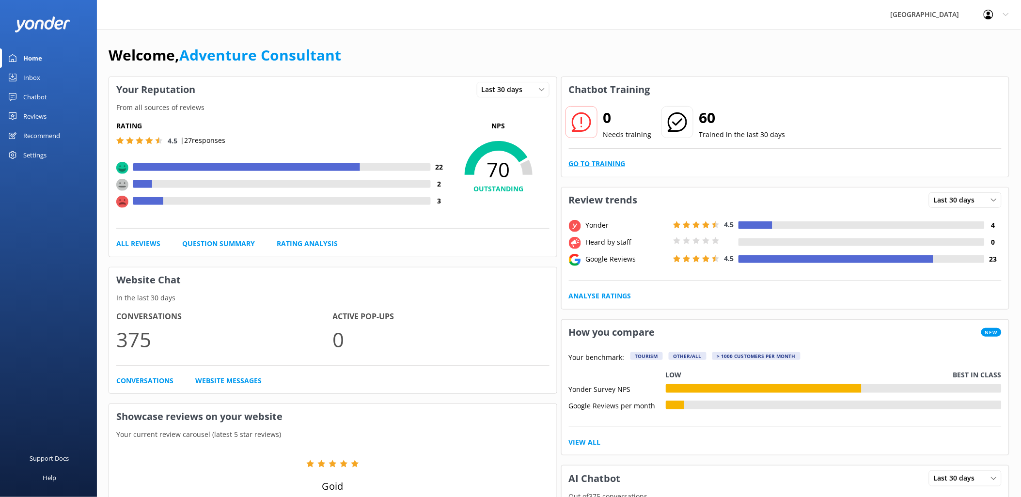
click at [590, 162] on link "Go to Training" at bounding box center [597, 163] width 57 height 11
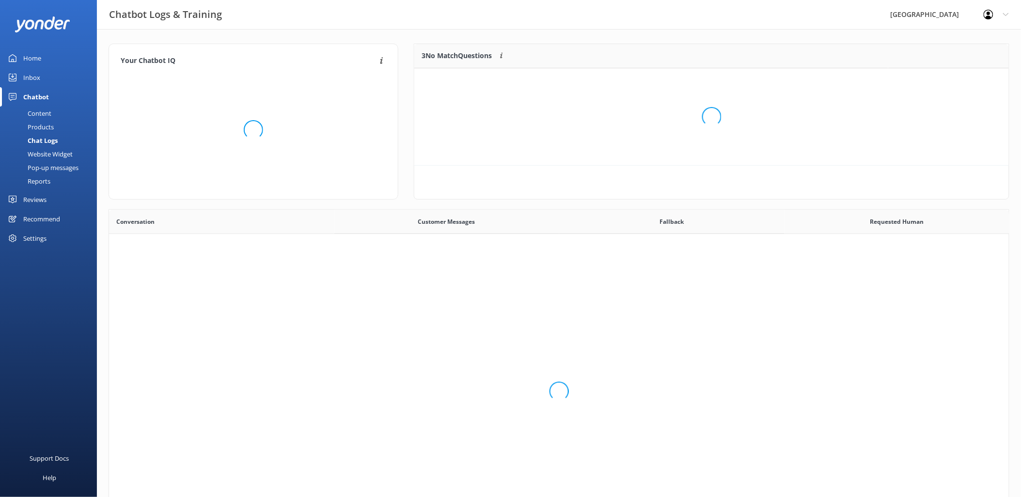
scroll to position [331, 892]
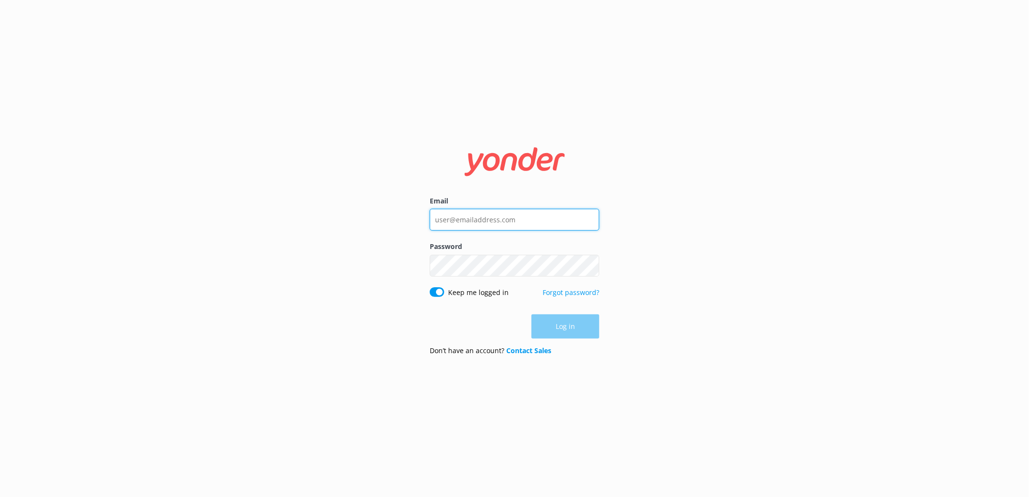
type input "[EMAIL_ADDRESS][DOMAIN_NAME]"
click at [582, 327] on div "Log in" at bounding box center [515, 327] width 170 height 24
click at [573, 327] on button "Log in" at bounding box center [565, 327] width 68 height 24
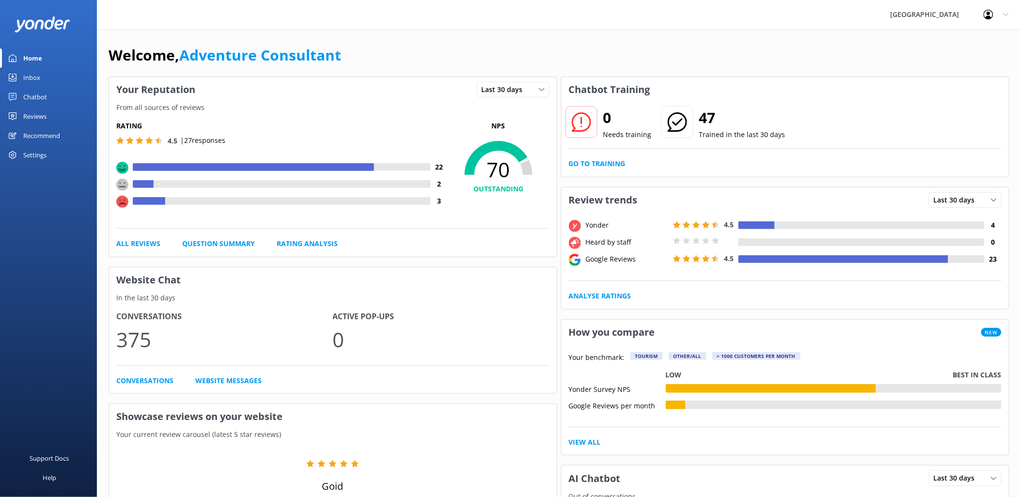
click at [41, 97] on div "Chatbot" at bounding box center [35, 96] width 24 height 19
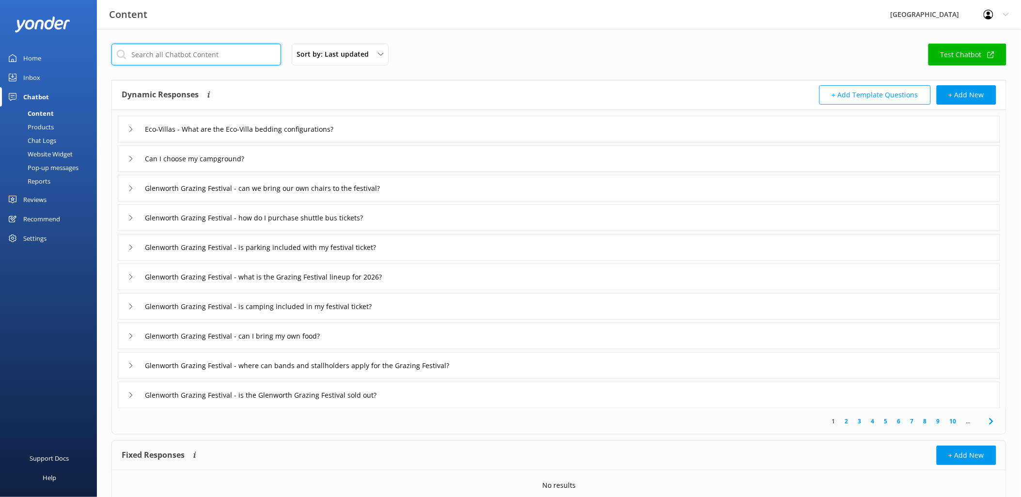
click at [150, 49] on input "text" at bounding box center [196, 55] width 170 height 22
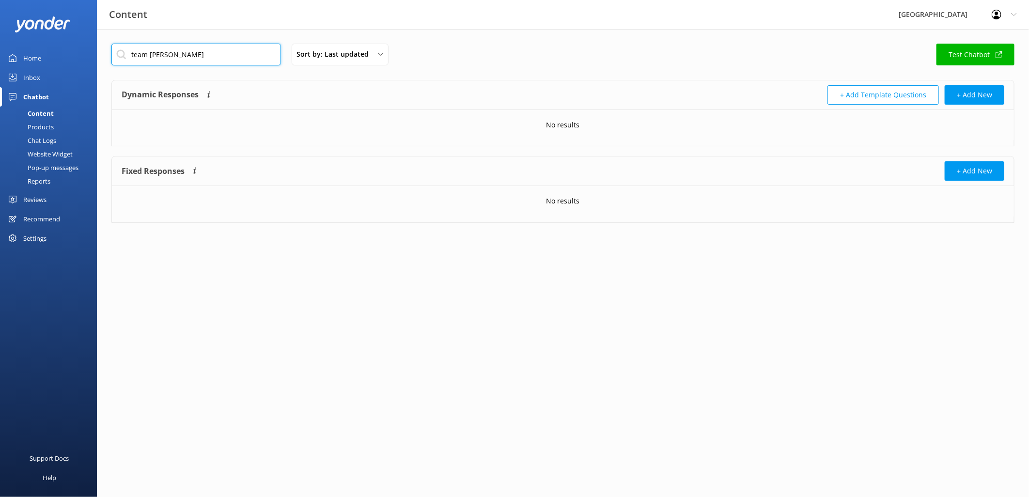
drag, startPoint x: 206, startPoint y: 57, endPoint x: 56, endPoint y: 57, distance: 149.7
click at [56, 57] on div "Content Glenworth Valley Profile Settings Logout Home Inbox Chatbot Content Pro…" at bounding box center [514, 140] width 1029 height 223
click at [23, 72] on div "Content Glenworth Valley Profile Settings Logout Home Inbox Chatbot Content Pro…" at bounding box center [514, 140] width 1029 height 223
drag, startPoint x: 195, startPoint y: 49, endPoint x: 79, endPoint y: 52, distance: 115.8
click at [80, 52] on div "Content Glenworth Valley Profile Settings Logout Home Inbox Chatbot Content Pro…" at bounding box center [514, 140] width 1029 height 223
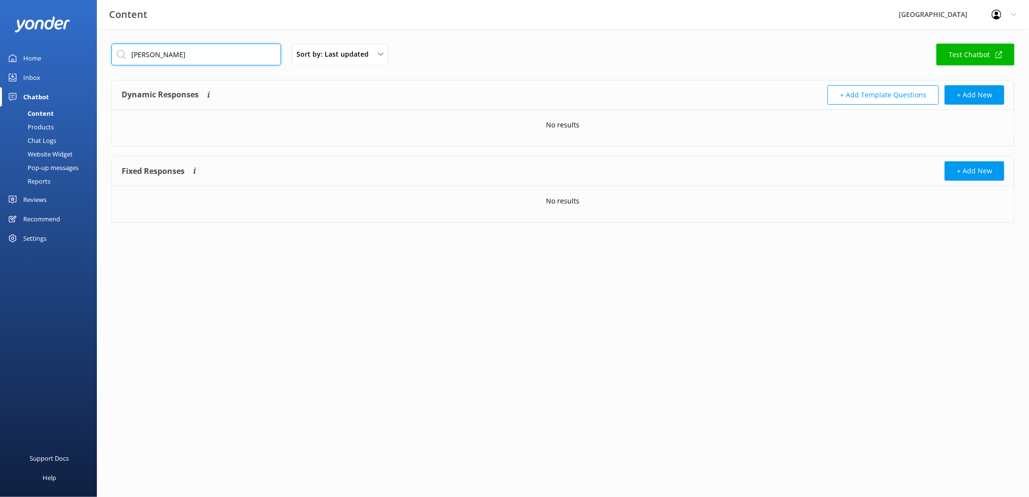
type input "[DEMOGRAPHIC_DATA]"
drag, startPoint x: 201, startPoint y: 56, endPoint x: 64, endPoint y: 62, distance: 136.7
click at [68, 65] on div "Content Glenworth Valley Profile Settings Logout Home Inbox Chatbot Content Pro…" at bounding box center [514, 140] width 1029 height 223
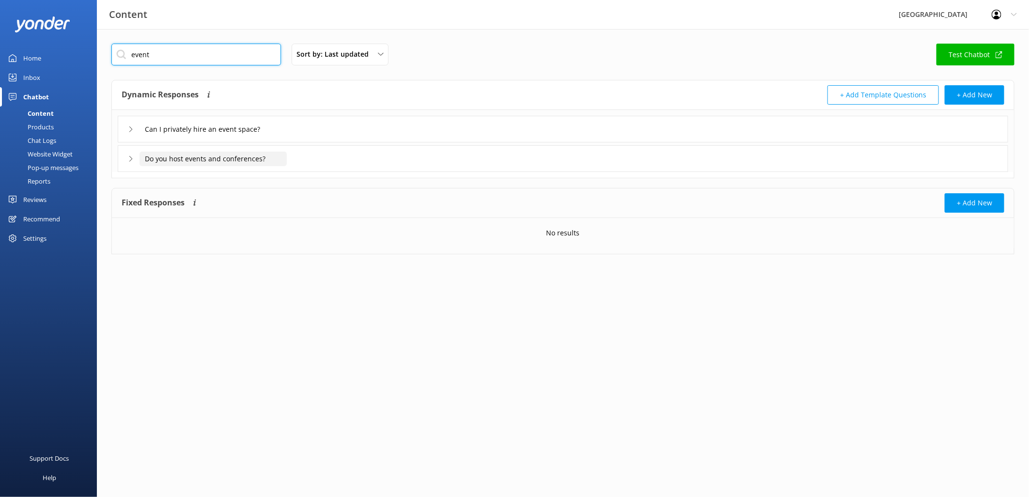
type input "event"
click at [279, 137] on input "Do you host events and conferences?" at bounding box center [215, 129] width 151 height 15
